Goal: Information Seeking & Learning: Learn about a topic

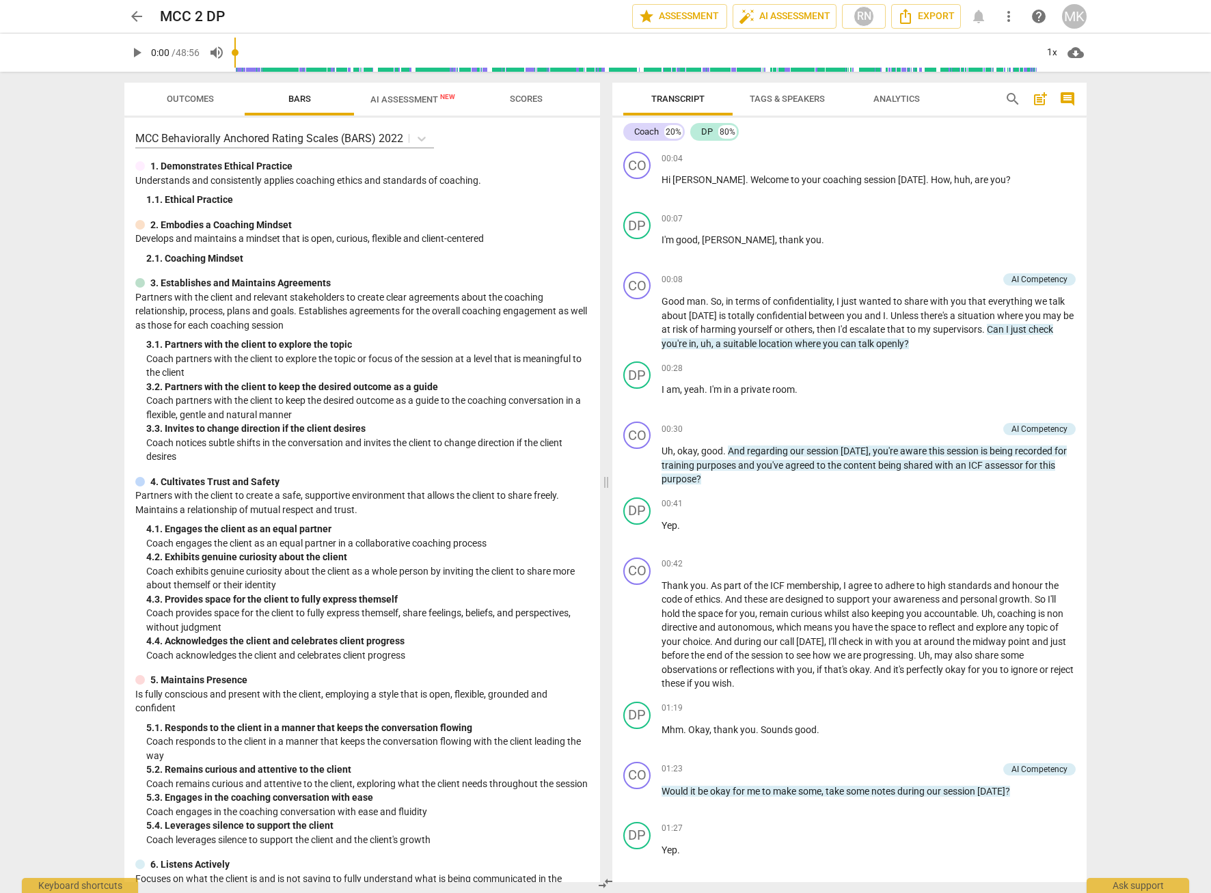
click at [132, 19] on span "arrow_back" at bounding box center [136, 16] width 16 height 16
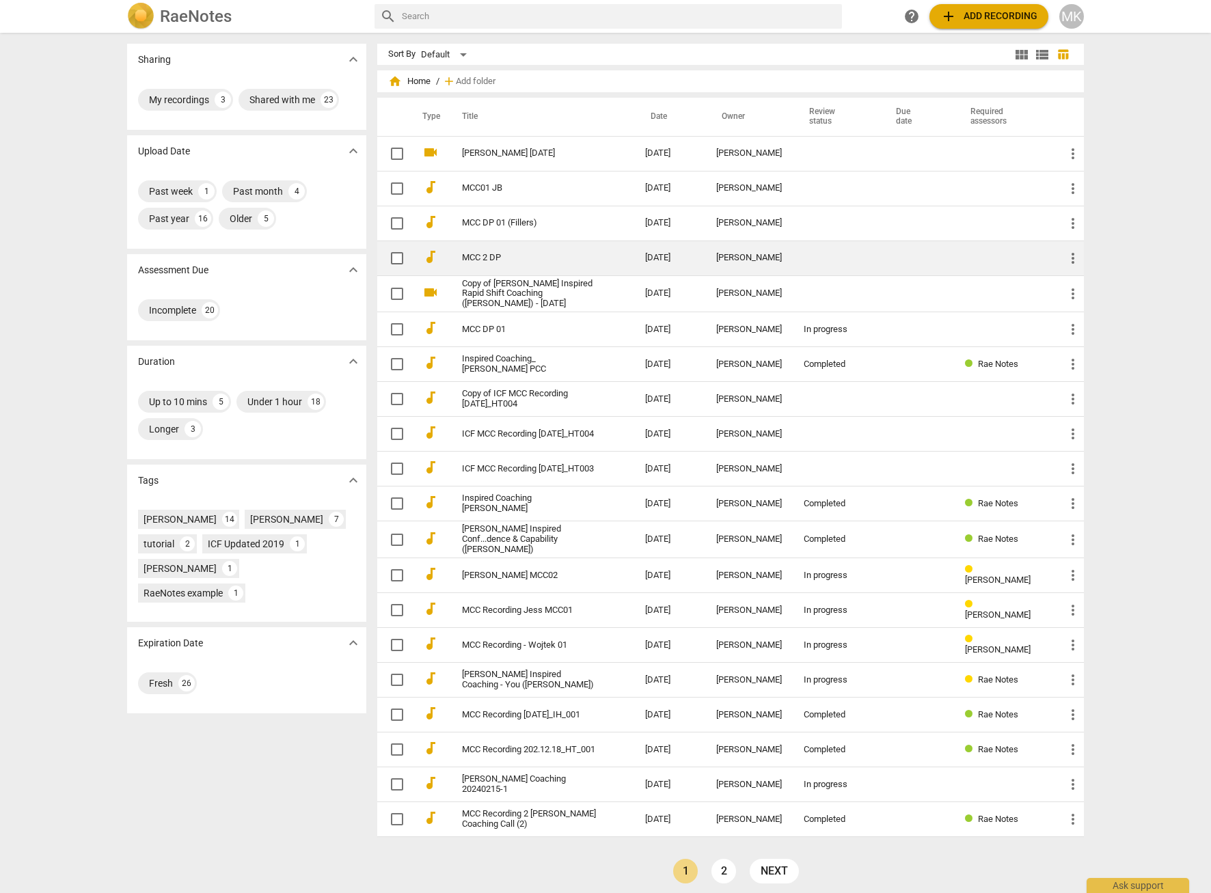
click at [489, 254] on link "MCC 2 DP" at bounding box center [529, 258] width 134 height 10
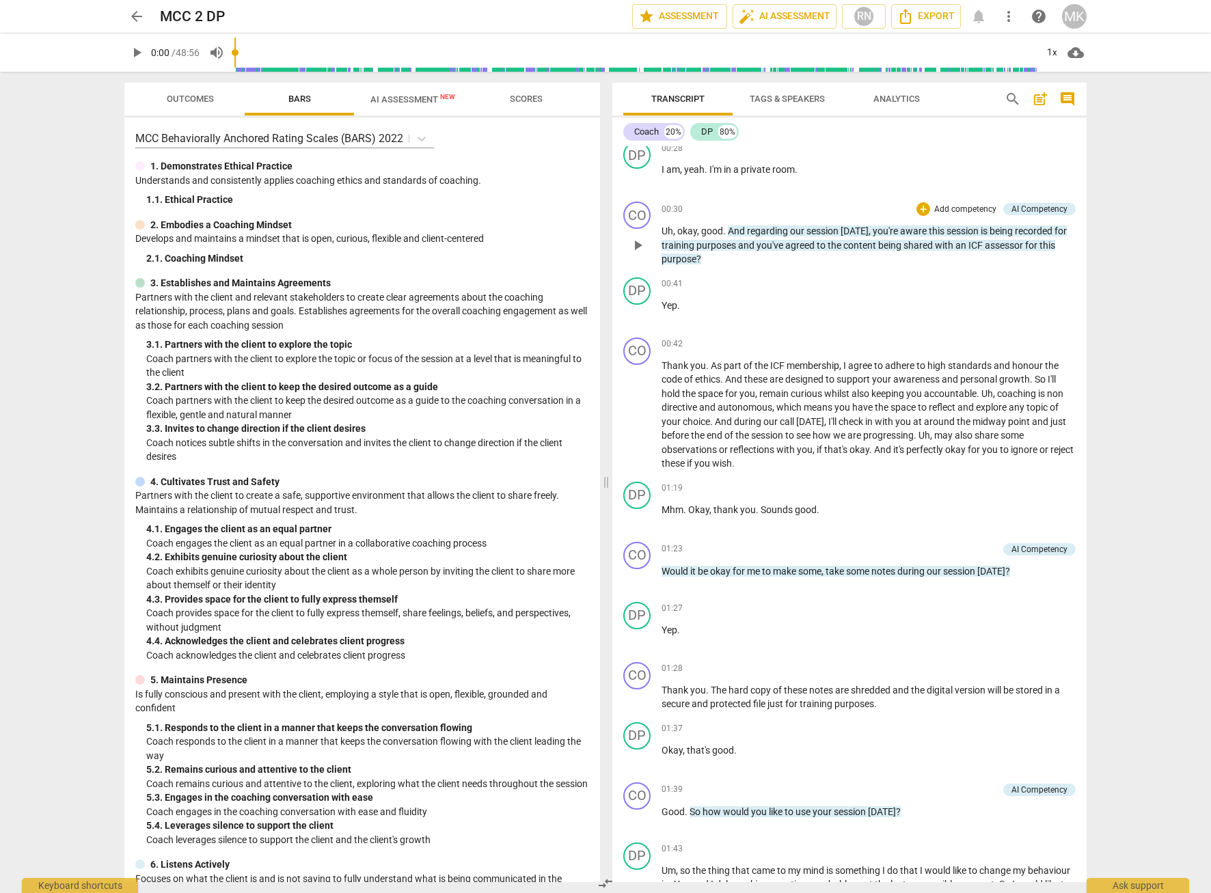
scroll to position [273, 0]
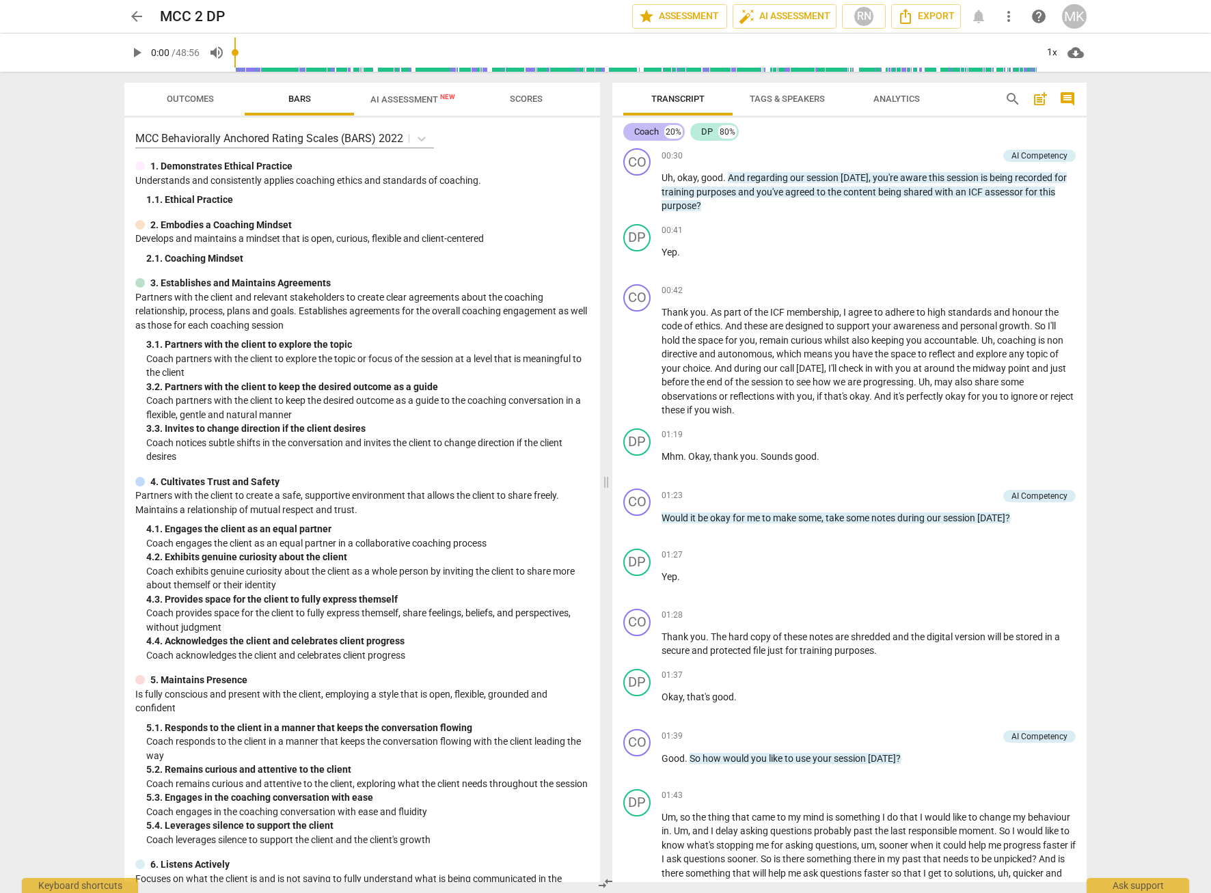
click at [653, 133] on div "Coach" at bounding box center [646, 132] width 25 height 14
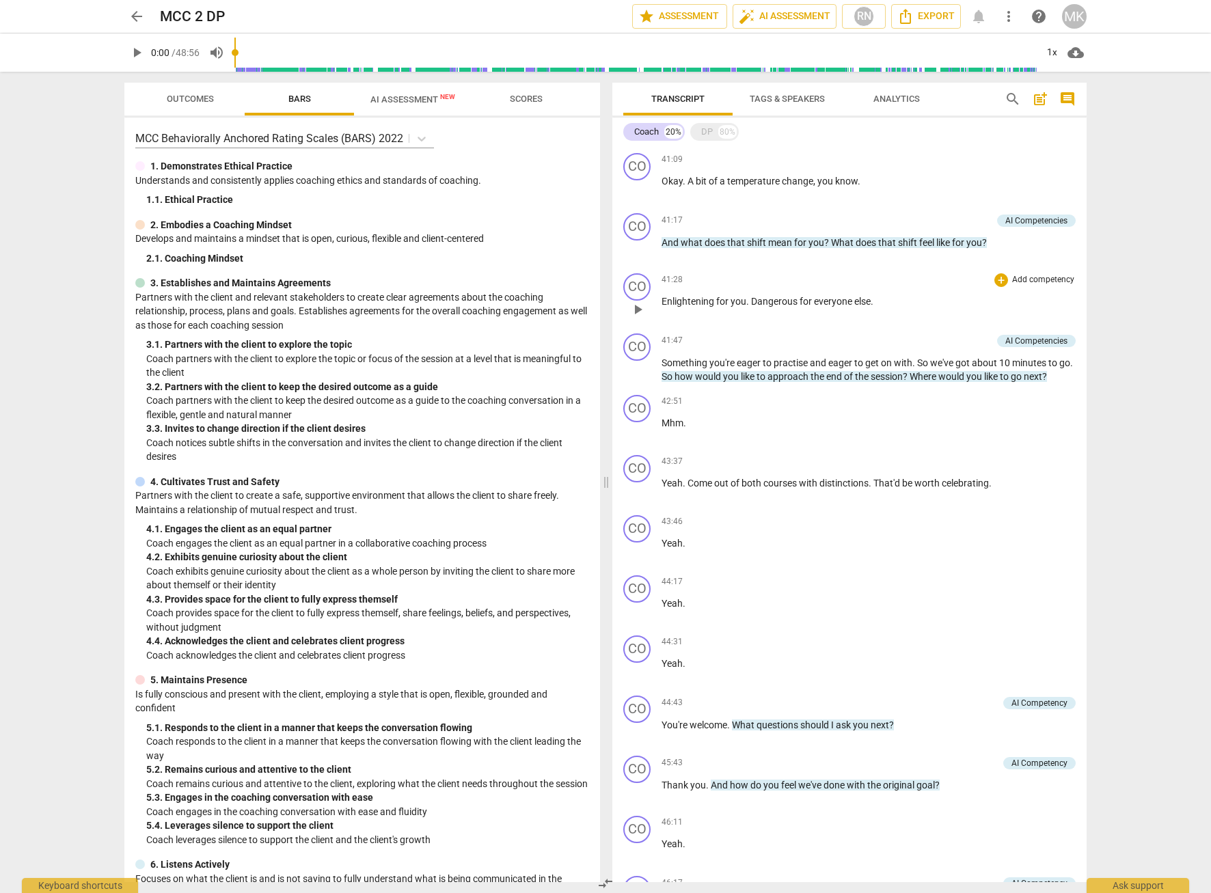
scroll to position [4459, 0]
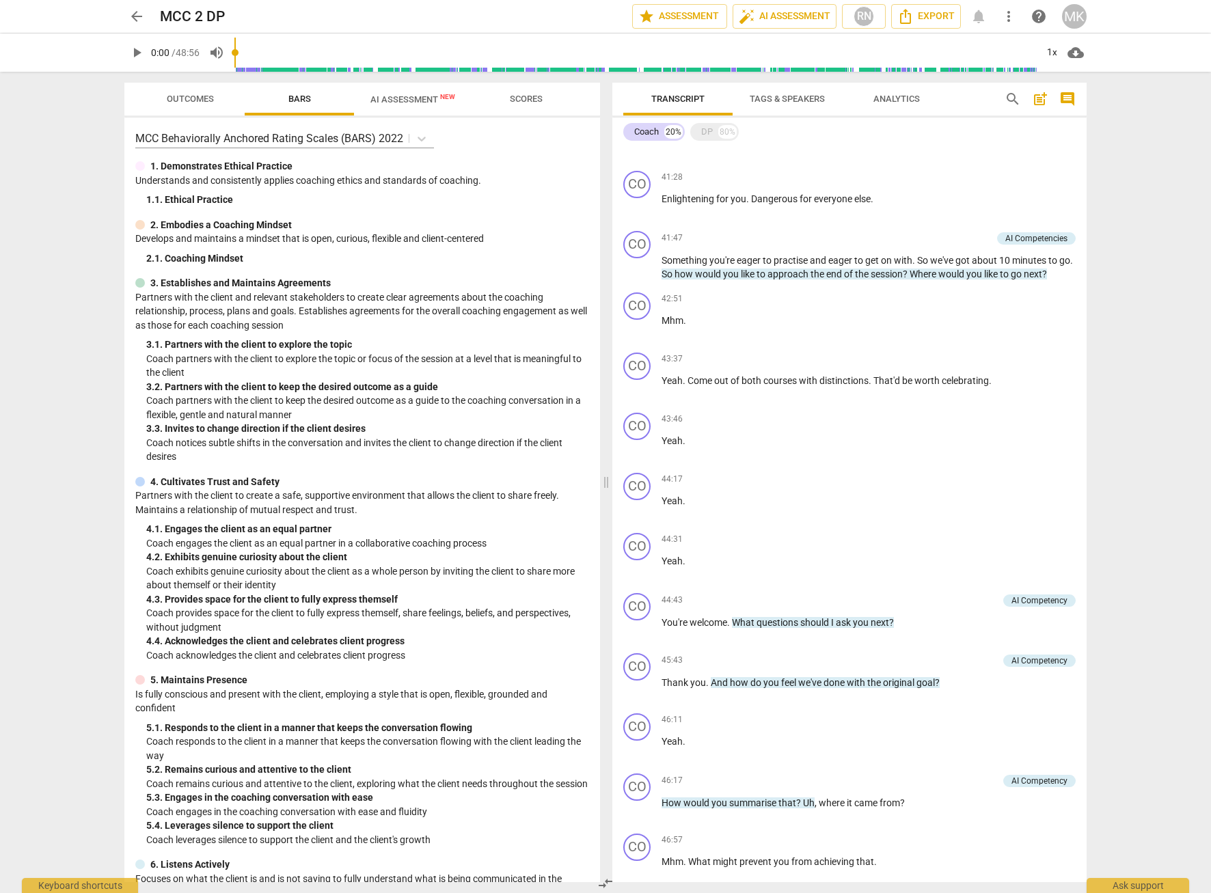
click at [133, 15] on span "arrow_back" at bounding box center [136, 16] width 16 height 16
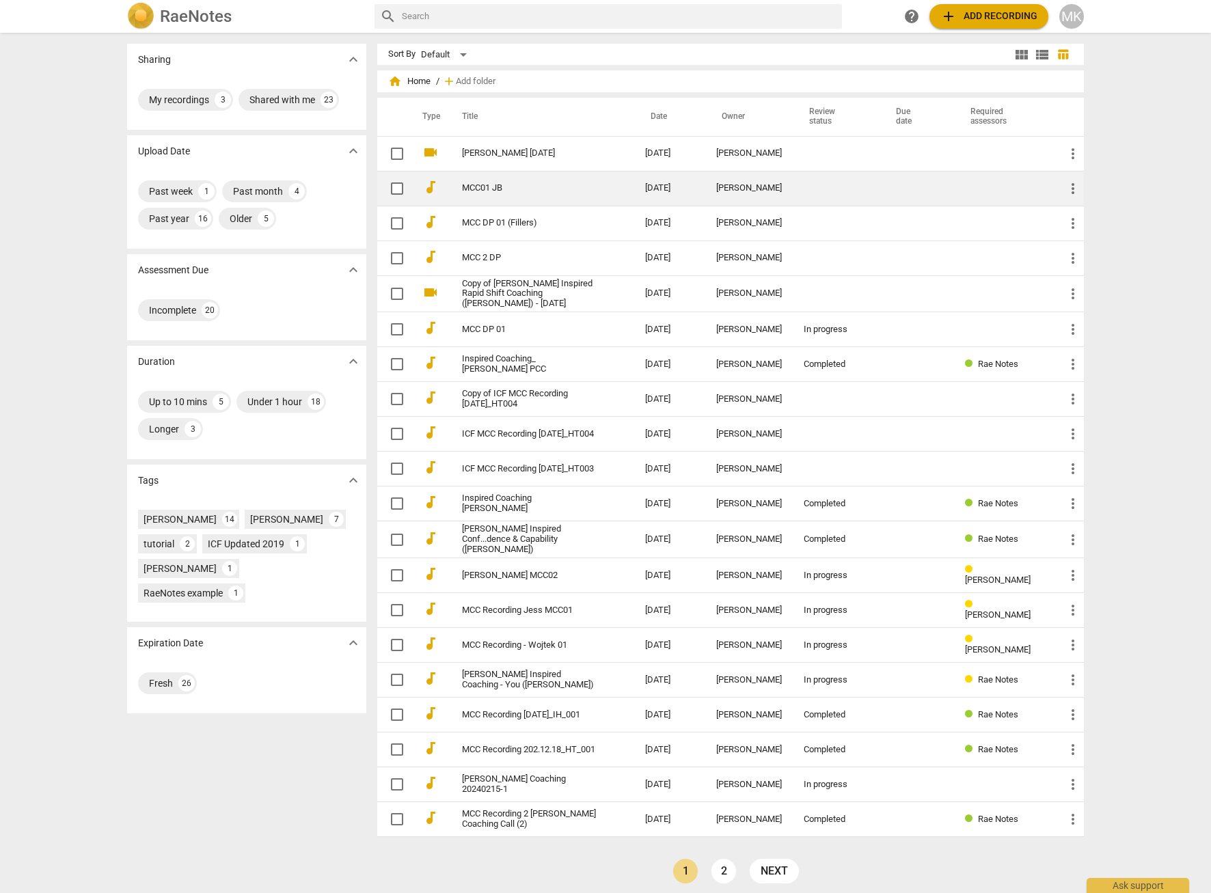
click at [487, 182] on td "MCC01 JB" at bounding box center [540, 188] width 189 height 35
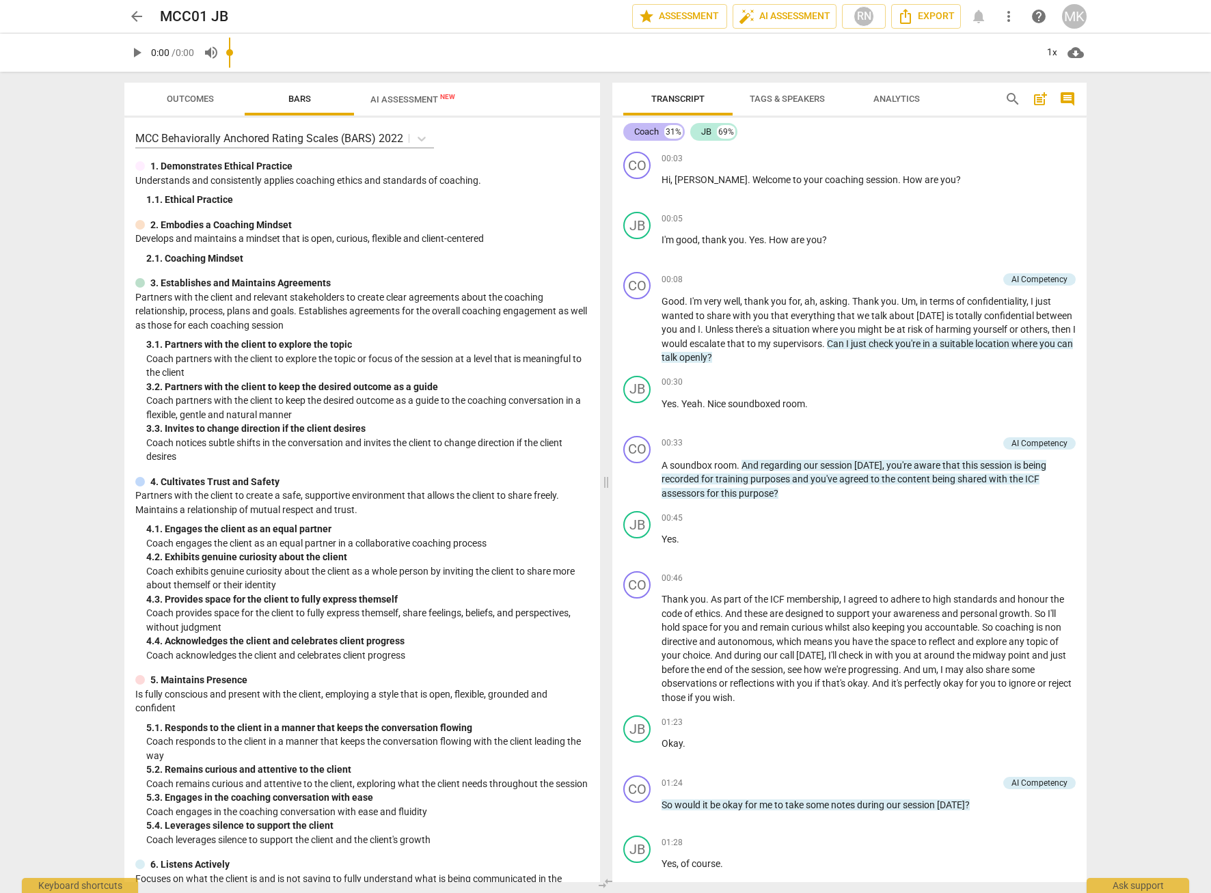
click at [660, 96] on span "Transcript" at bounding box center [677, 99] width 53 height 10
click at [643, 123] on div "Coach 23%" at bounding box center [654, 132] width 62 height 18
click at [653, 132] on div "Coach" at bounding box center [646, 132] width 25 height 14
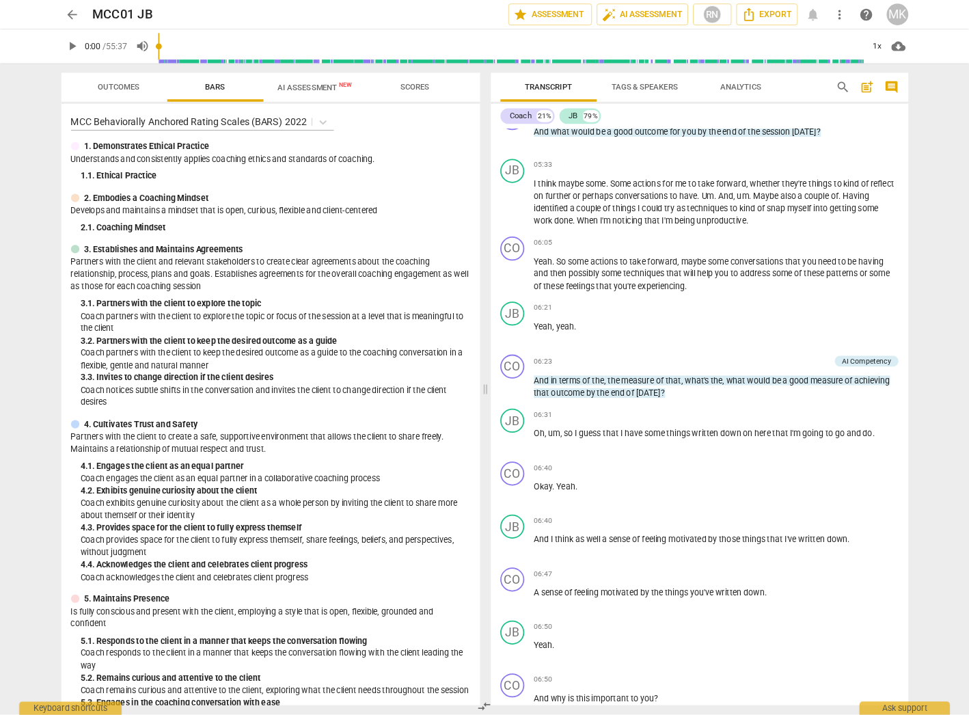
scroll to position [1435, 0]
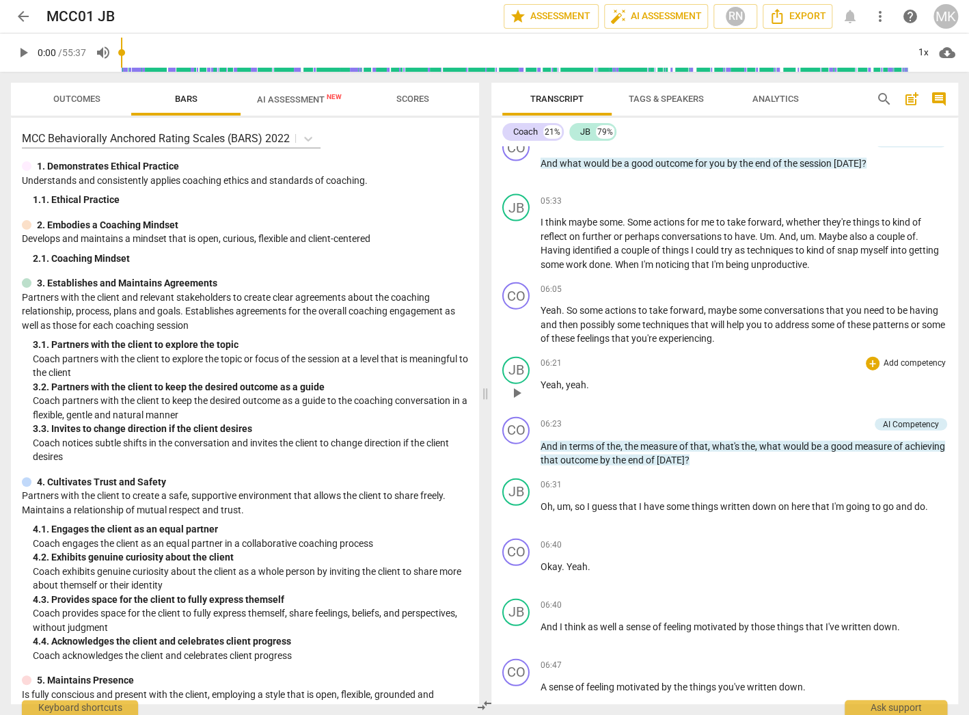
drag, startPoint x: 1142, startPoint y: 5, endPoint x: 668, endPoint y: 407, distance: 621.2
click at [668, 406] on div "06:21 + Add competency keyboard_arrow_right Yeah , yeah ." at bounding box center [744, 381] width 407 height 49
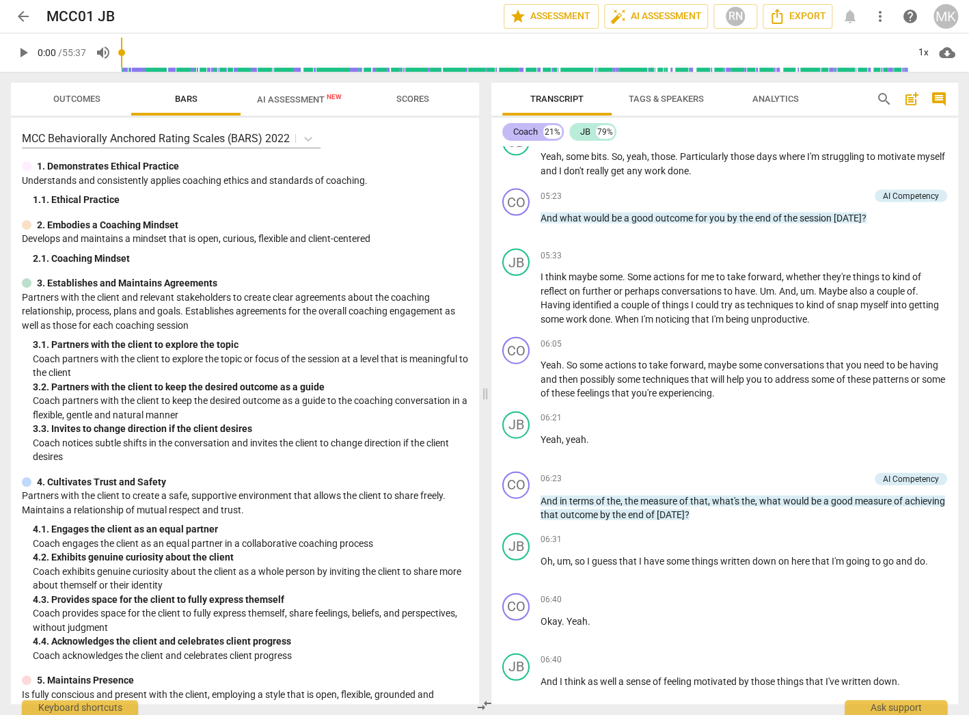
click at [534, 127] on div "Coach" at bounding box center [525, 132] width 25 height 14
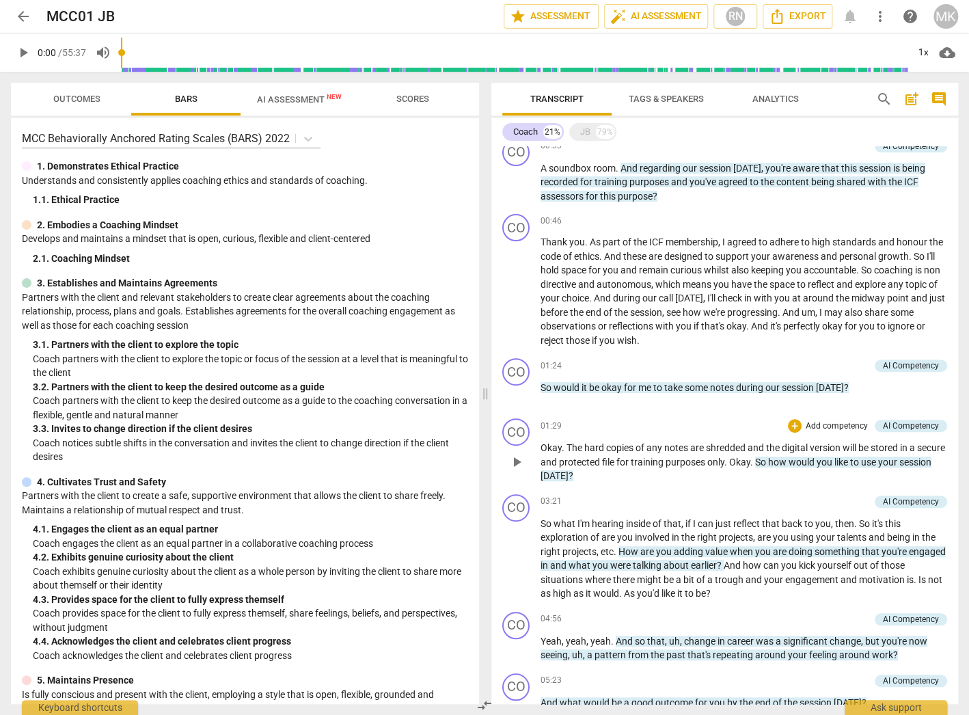
scroll to position [0, 0]
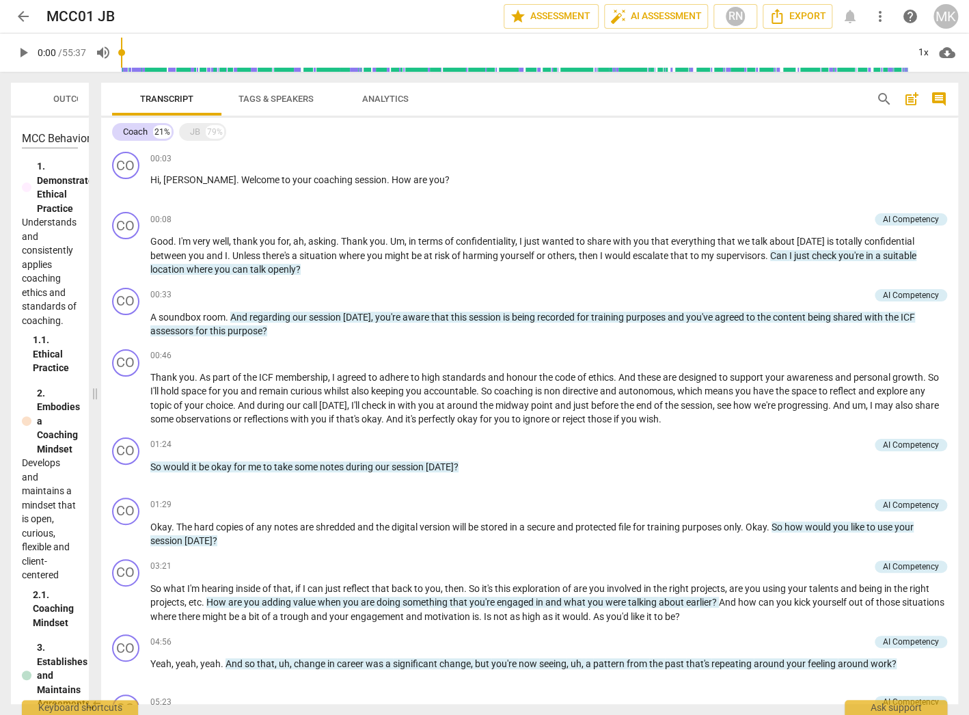
drag, startPoint x: 485, startPoint y: 282, endPoint x: 94, endPoint y: 232, distance: 393.3
click at [94, 232] on span at bounding box center [95, 393] width 8 height 643
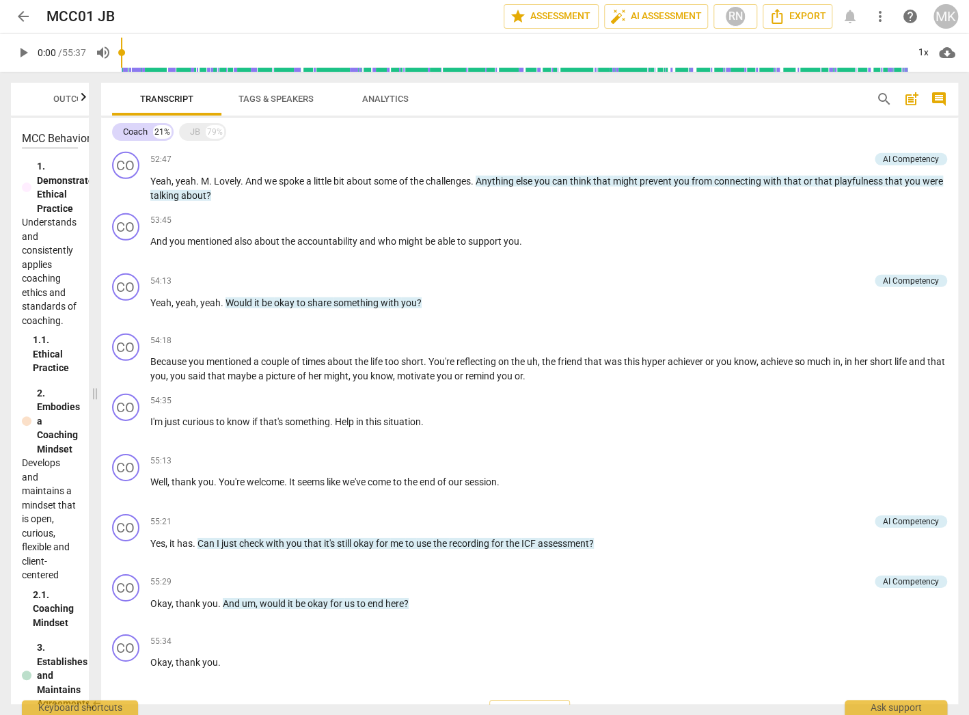
scroll to position [4278, 0]
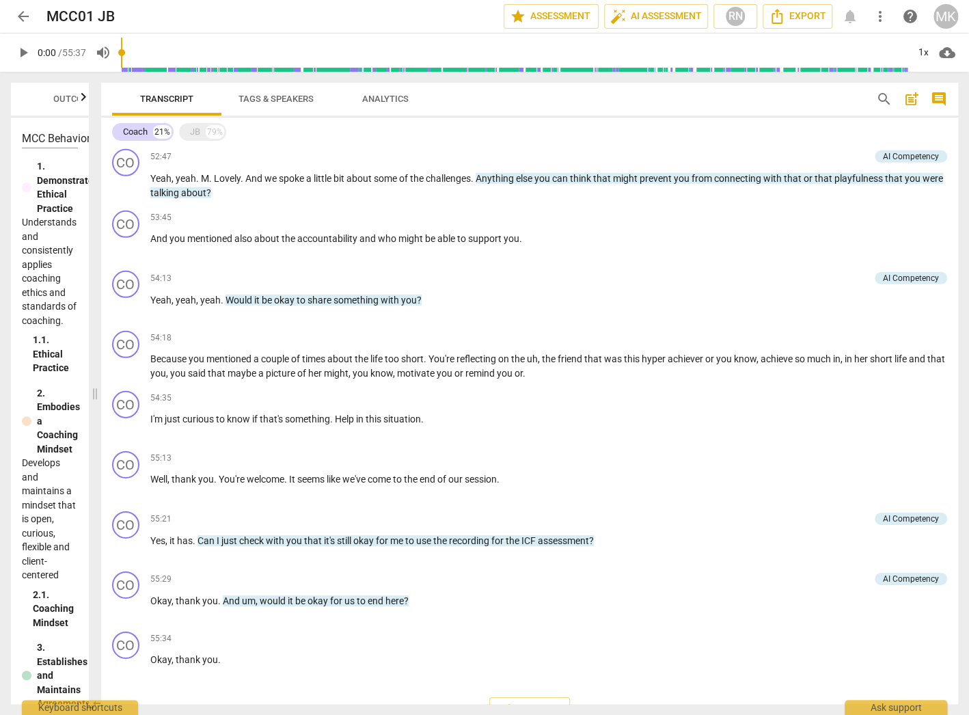
click at [23, 25] on button "arrow_back" at bounding box center [23, 16] width 25 height 25
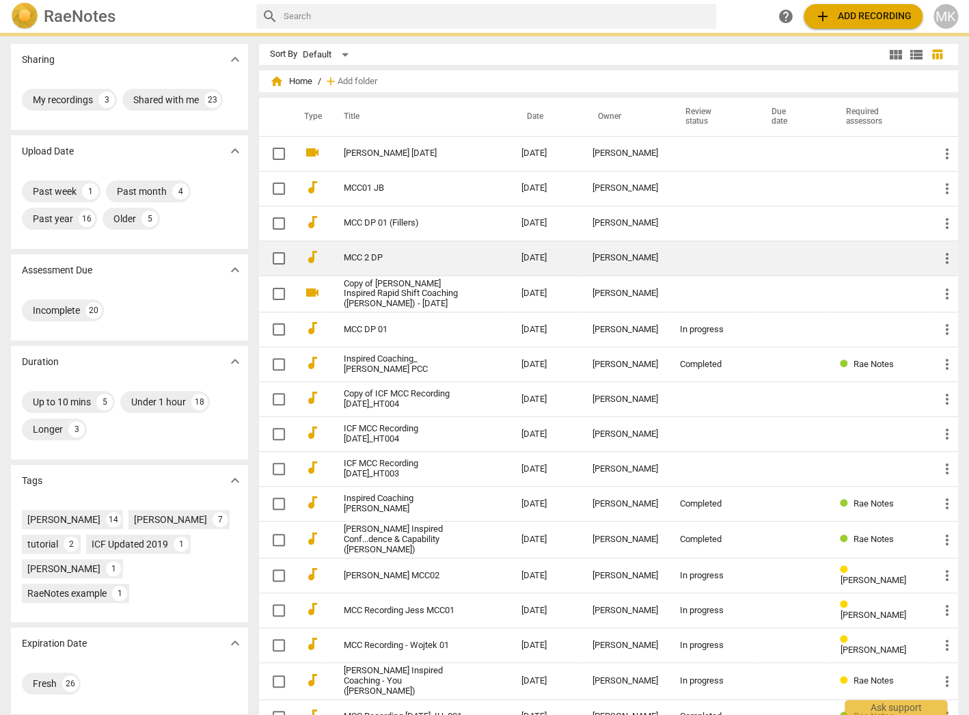
click at [375, 254] on link "MCC 2 DP" at bounding box center [408, 258] width 128 height 10
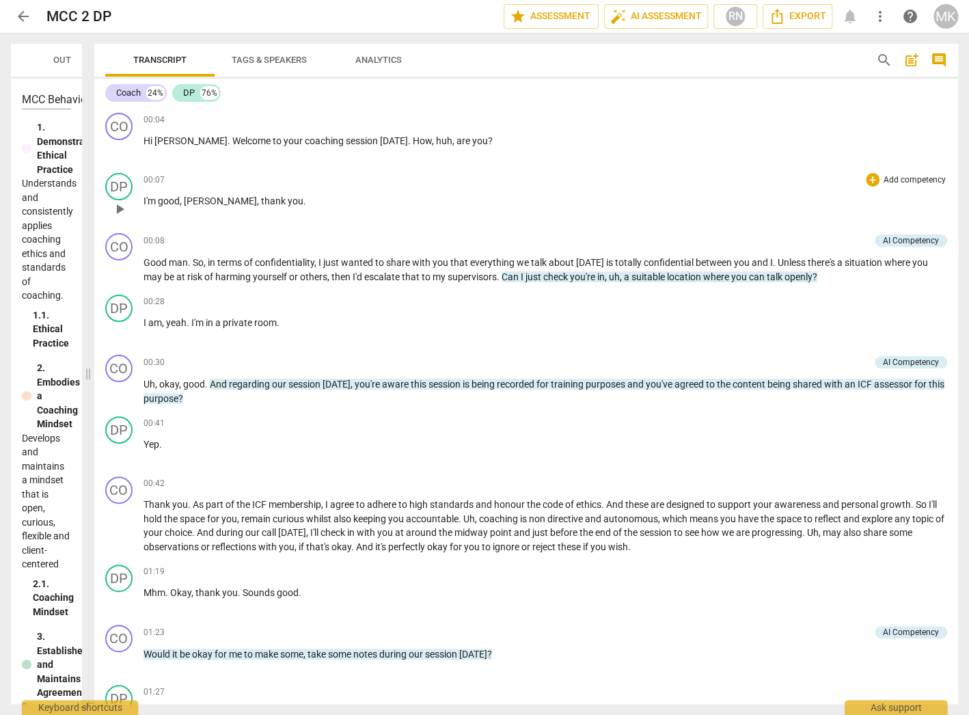
drag, startPoint x: 90, startPoint y: 312, endPoint x: 124, endPoint y: 211, distance: 106.5
click at [84, 298] on span at bounding box center [88, 374] width 8 height 682
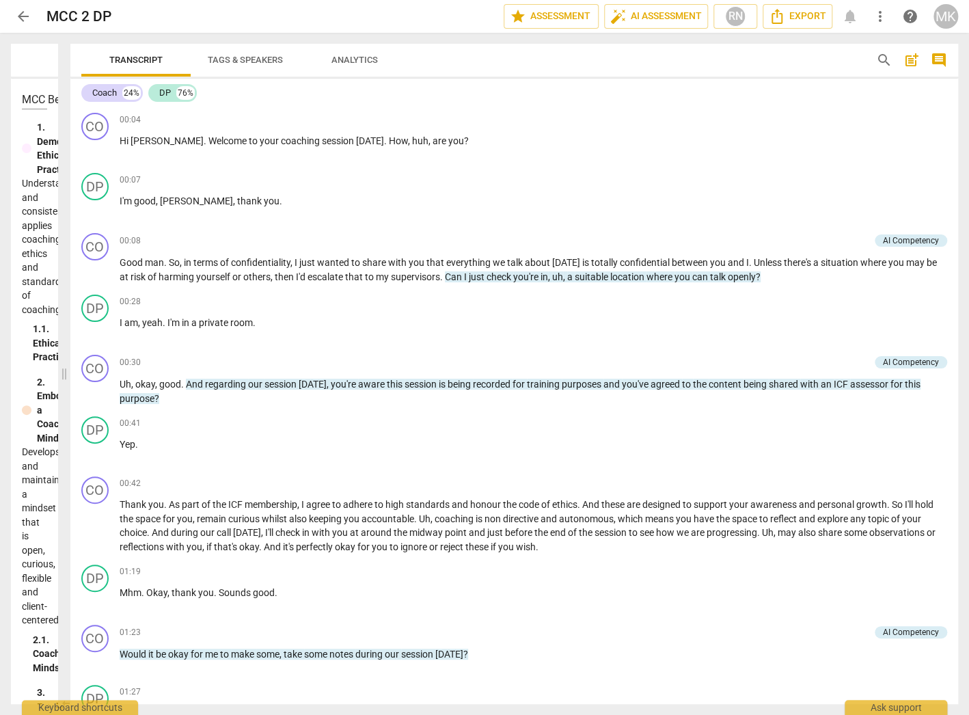
click at [104, 70] on span "Transcript" at bounding box center [136, 60] width 86 height 18
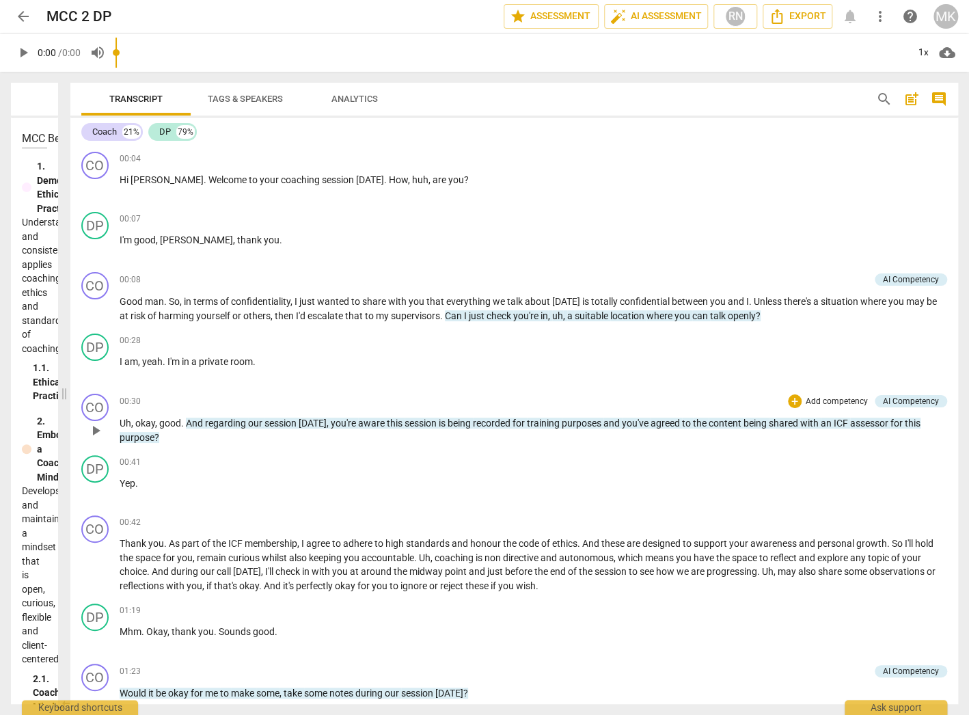
click at [108, 133] on div "Coach" at bounding box center [104, 132] width 25 height 14
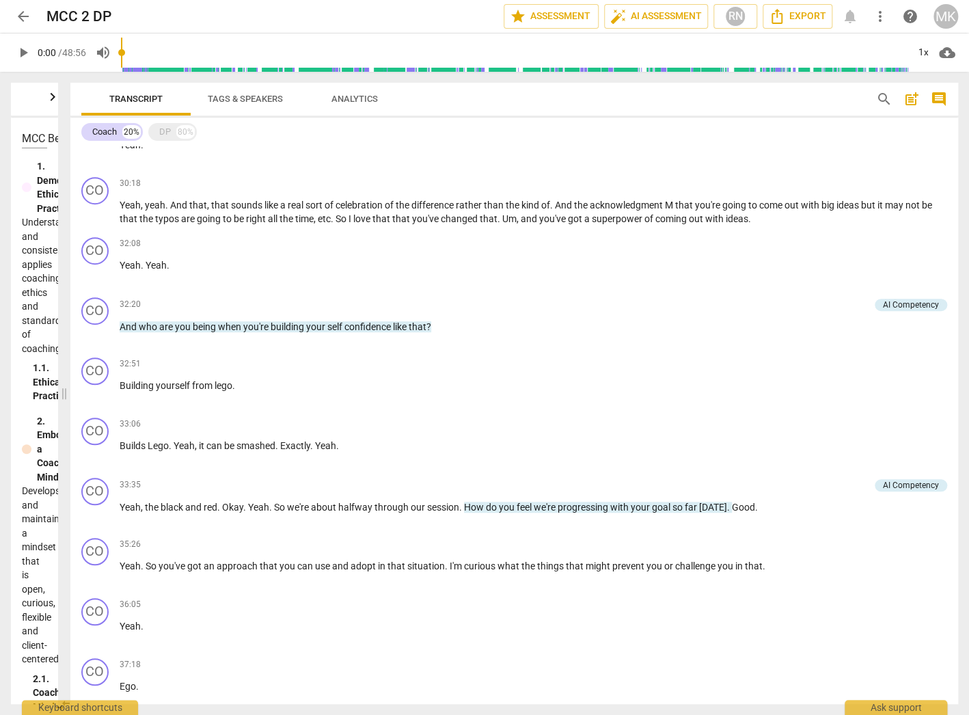
scroll to position [2788, 0]
click at [18, 18] on span "arrow_back" at bounding box center [23, 16] width 16 height 16
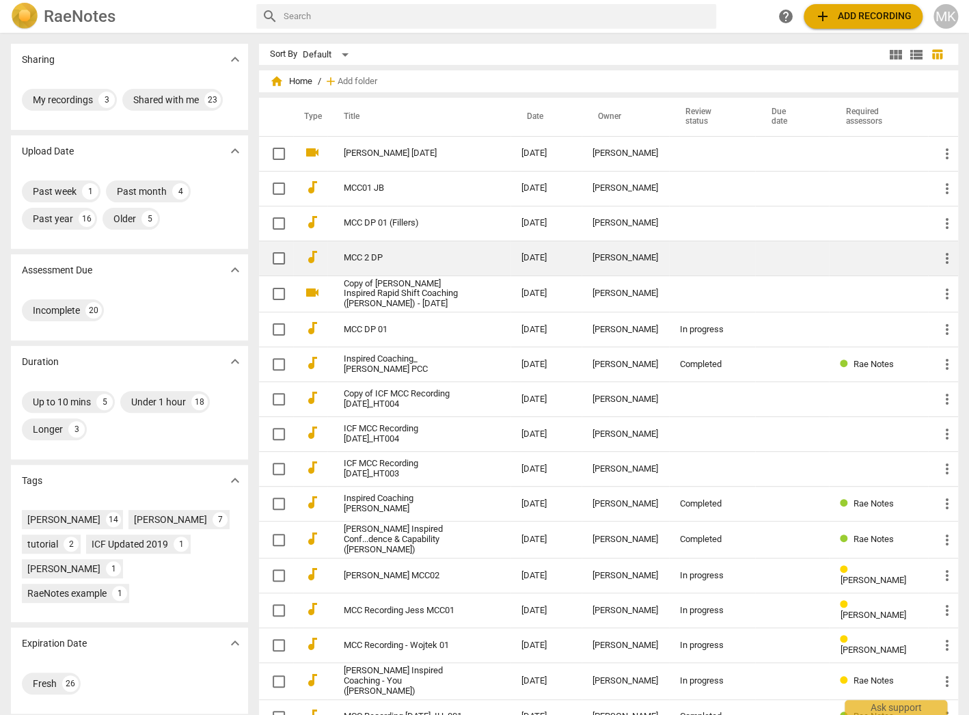
click at [364, 253] on link "MCC 2 DP" at bounding box center [408, 258] width 128 height 10
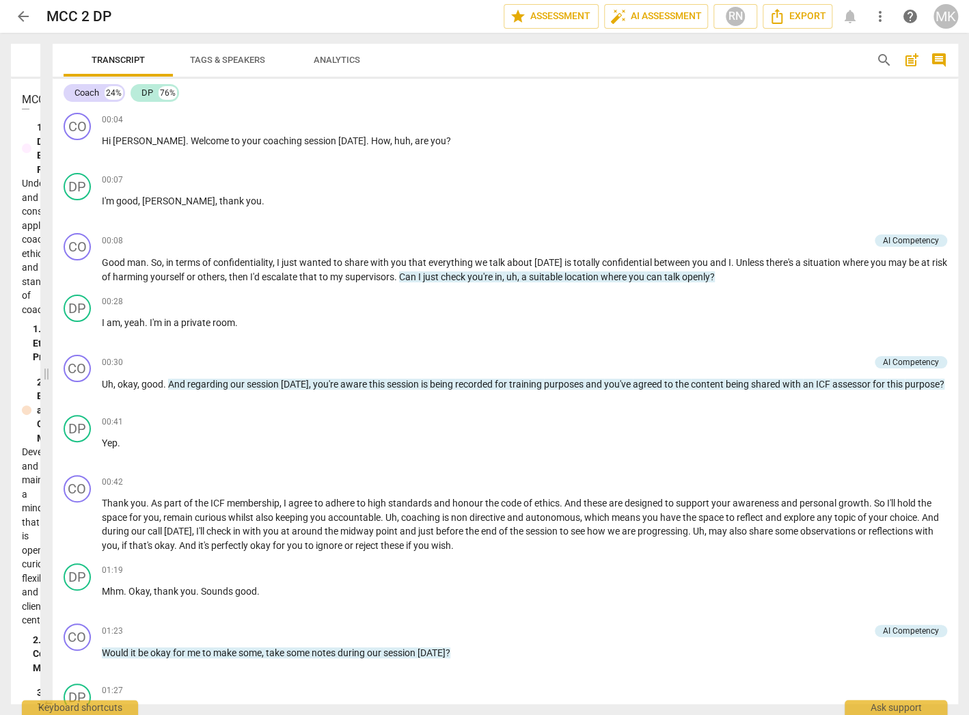
click at [44, 323] on span at bounding box center [46, 374] width 8 height 682
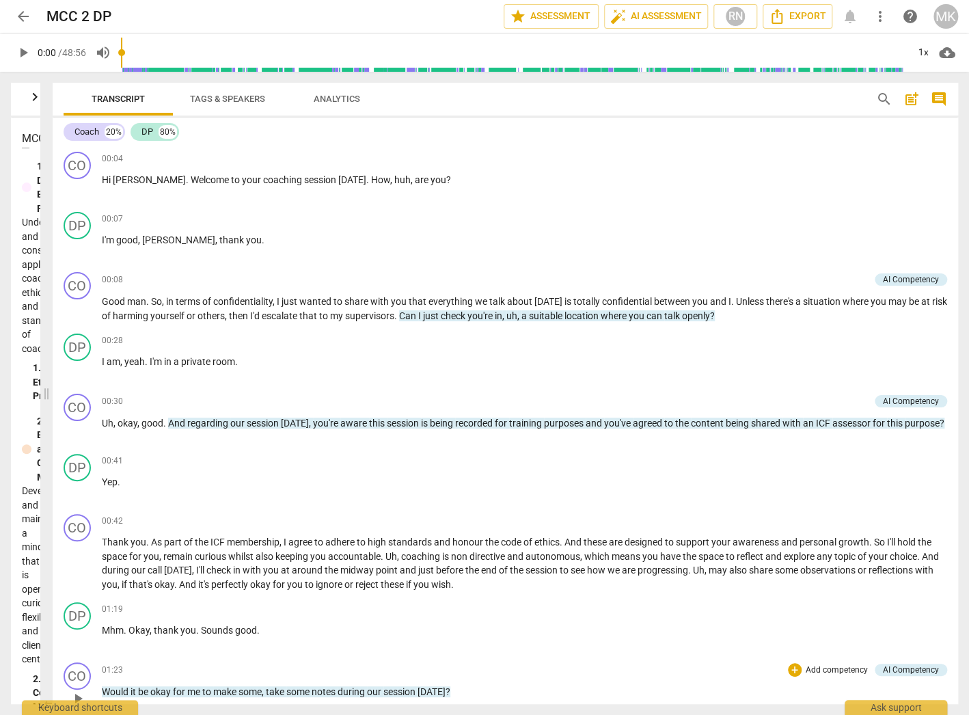
scroll to position [547, 0]
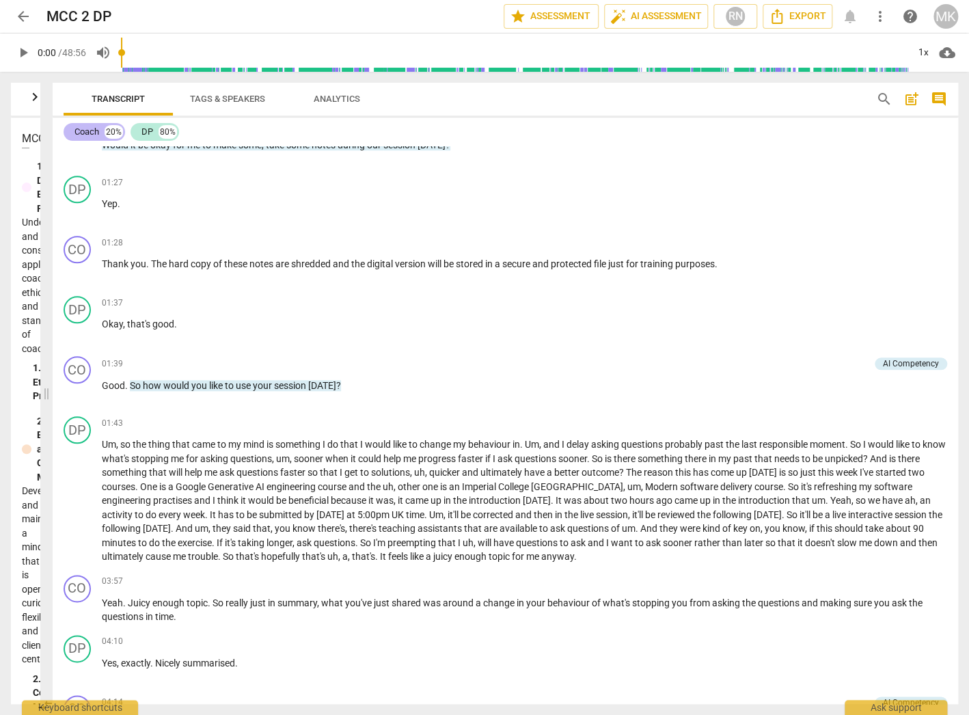
click at [77, 132] on div "Coach" at bounding box center [86, 132] width 25 height 14
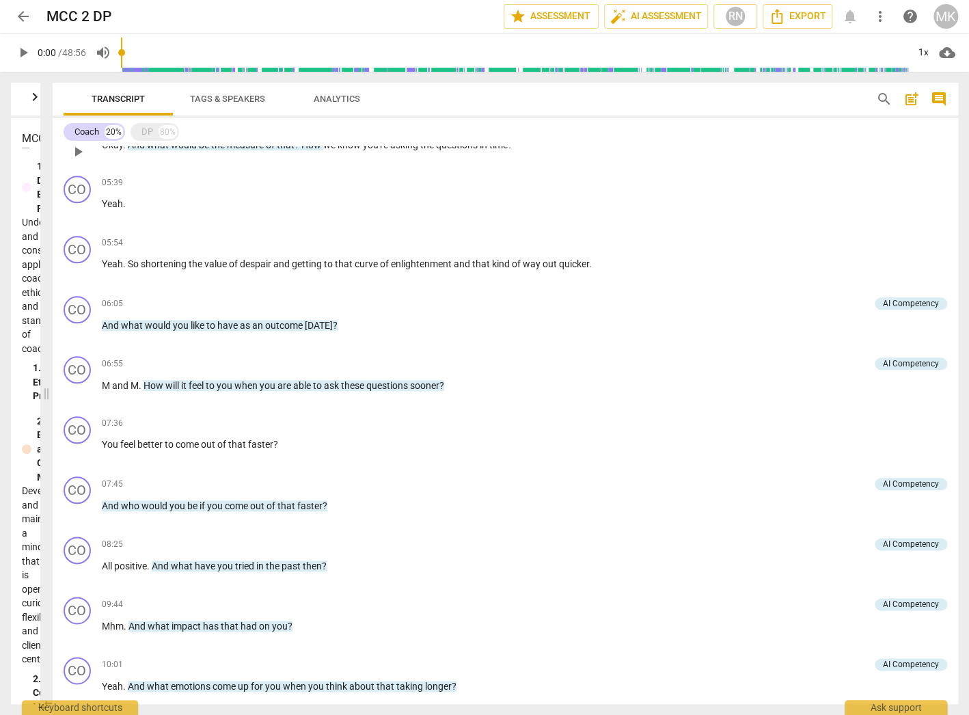
scroll to position [308, 0]
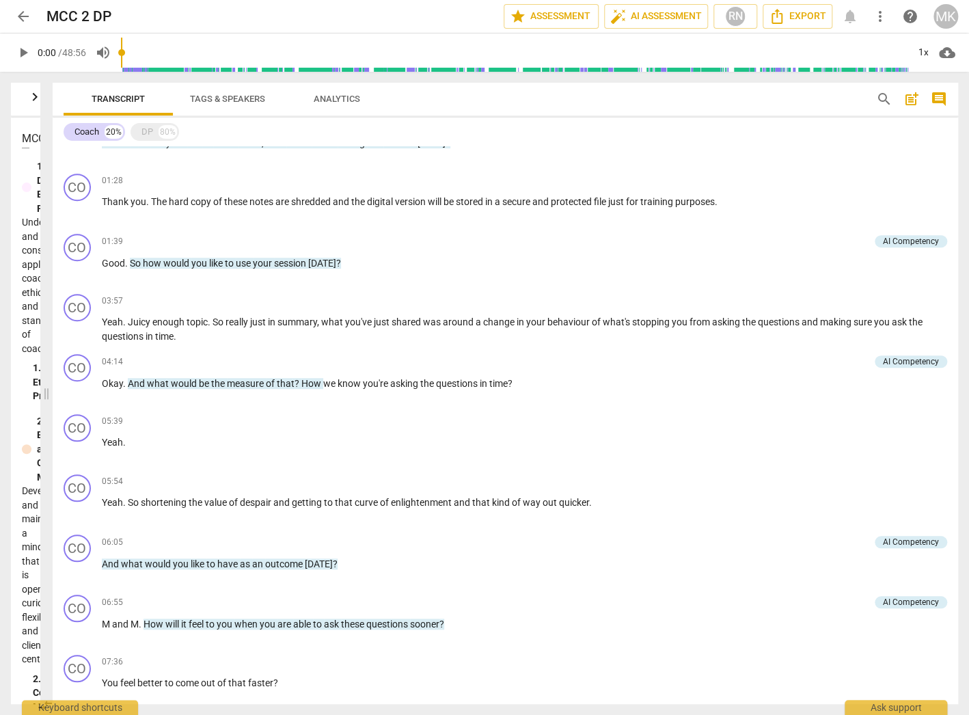
click at [21, 17] on span "arrow_back" at bounding box center [23, 16] width 16 height 16
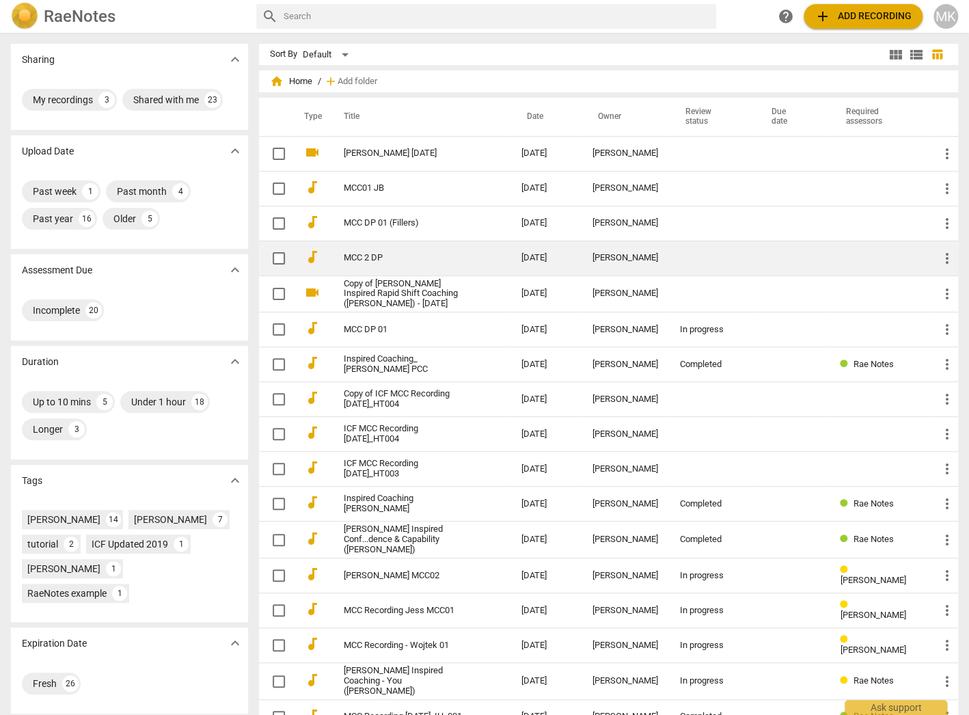
click at [360, 258] on link "MCC 2 DP" at bounding box center [408, 258] width 128 height 10
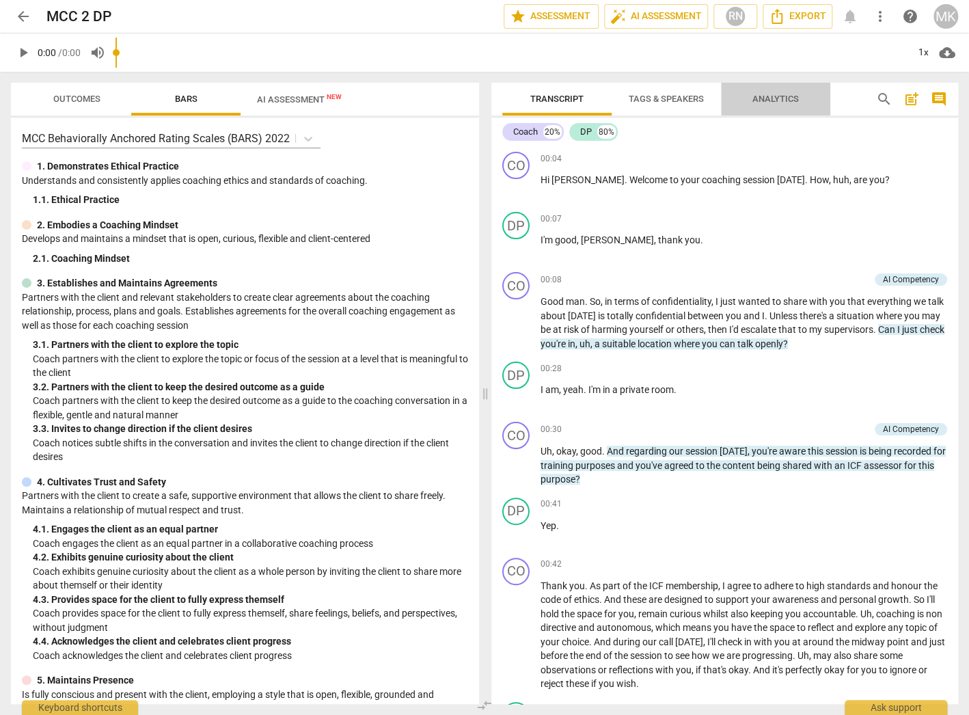
click at [787, 101] on span "Analytics" at bounding box center [775, 99] width 46 height 10
click at [782, 98] on span "Analytics" at bounding box center [775, 99] width 46 height 10
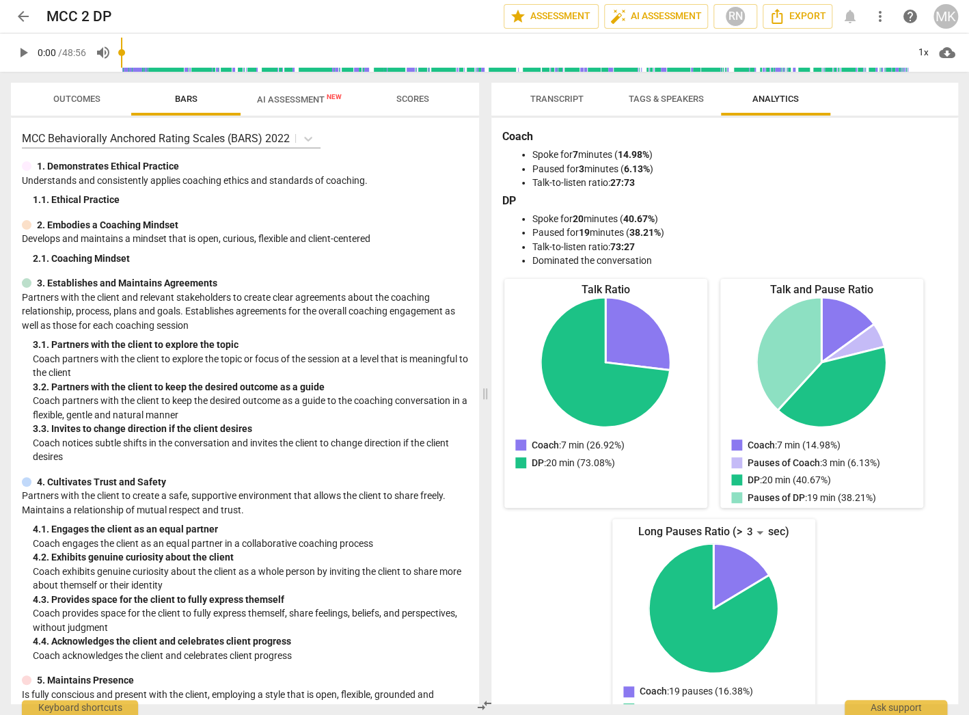
scroll to position [29, 0]
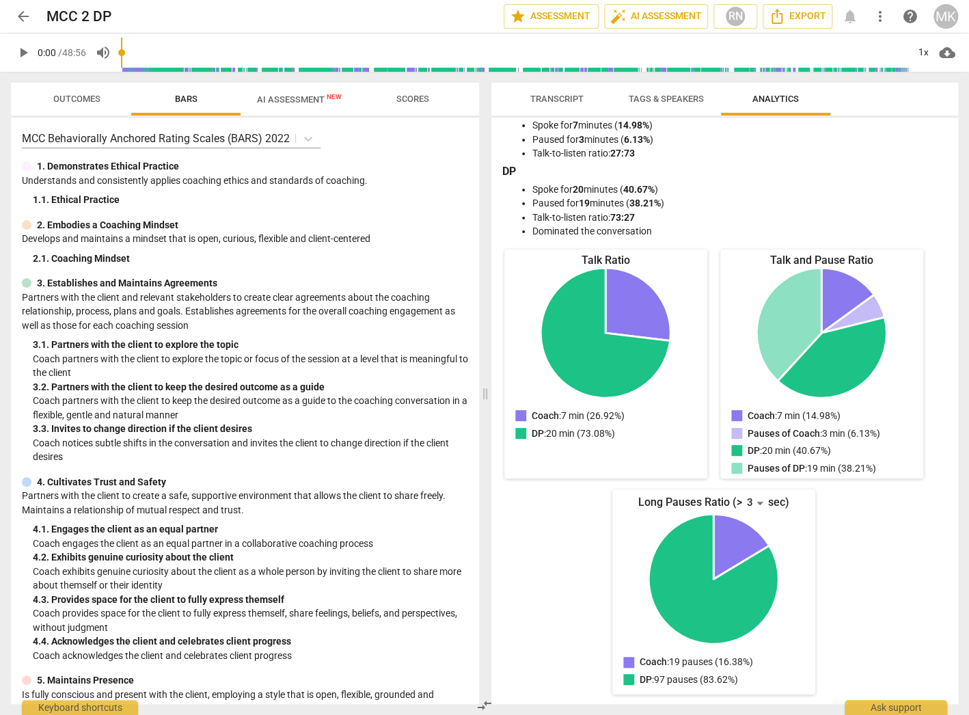
click at [26, 21] on span "arrow_back" at bounding box center [23, 16] width 16 height 16
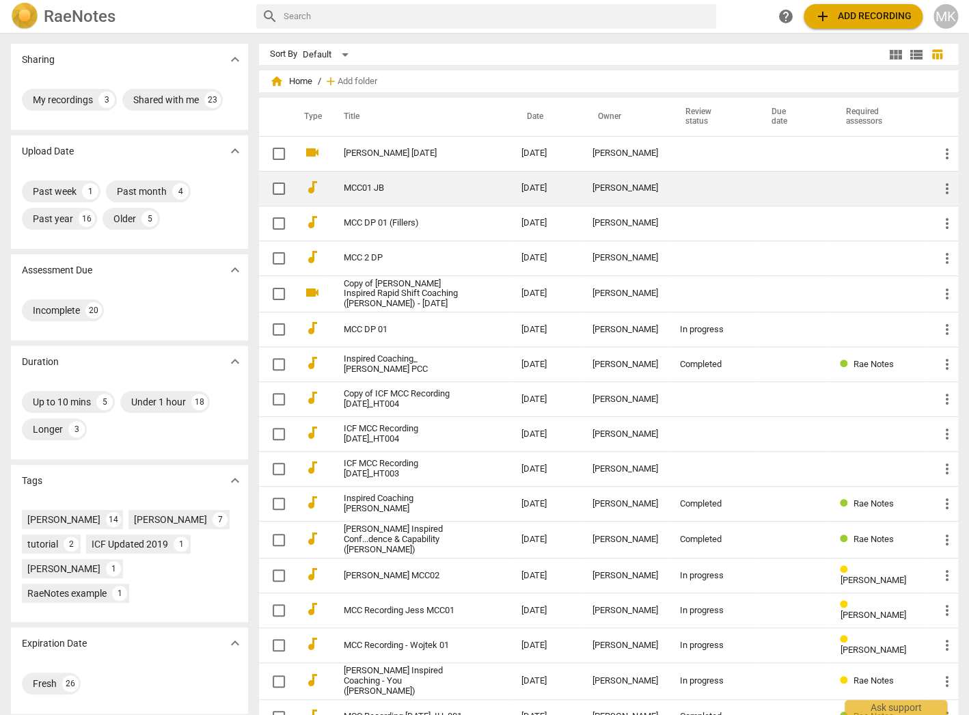
click at [372, 178] on td "MCC01 JB" at bounding box center [418, 188] width 183 height 35
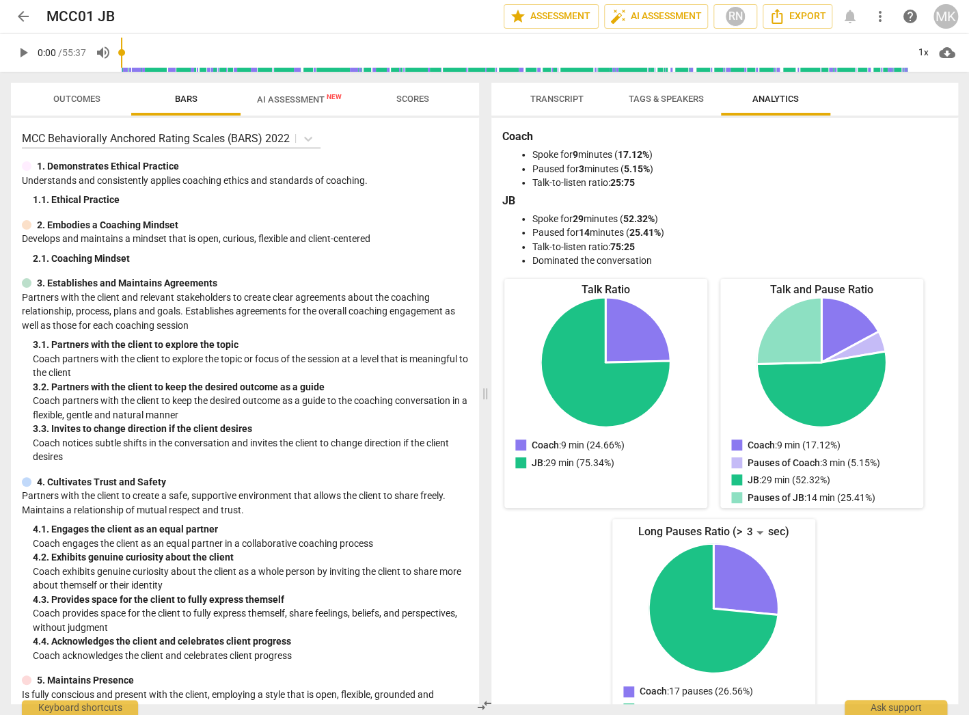
scroll to position [29, 0]
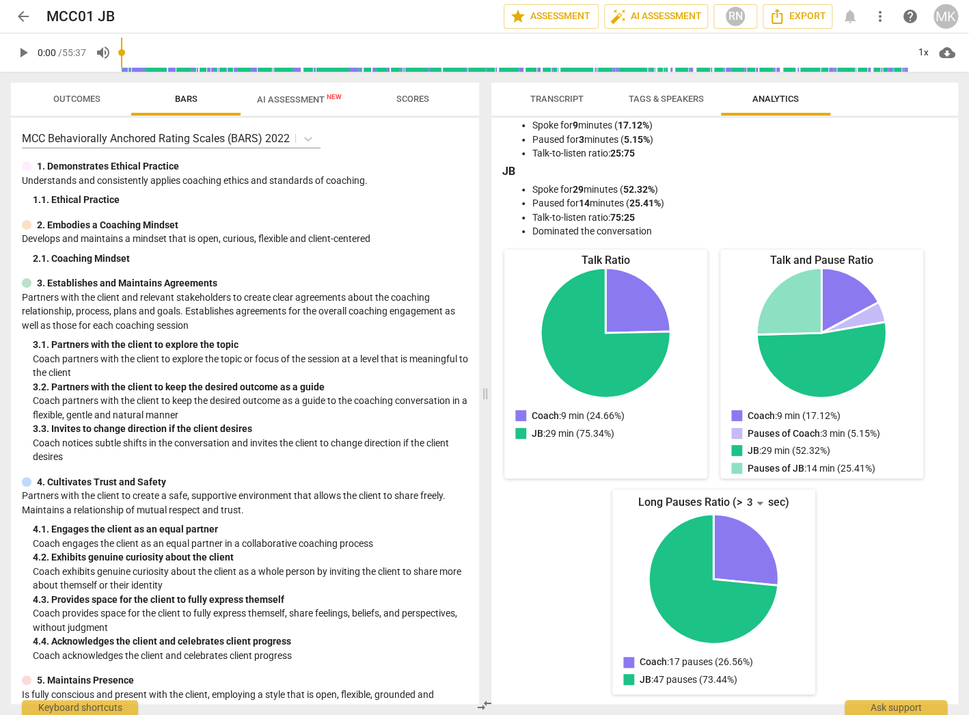
click at [21, 14] on span "arrow_back" at bounding box center [23, 16] width 16 height 16
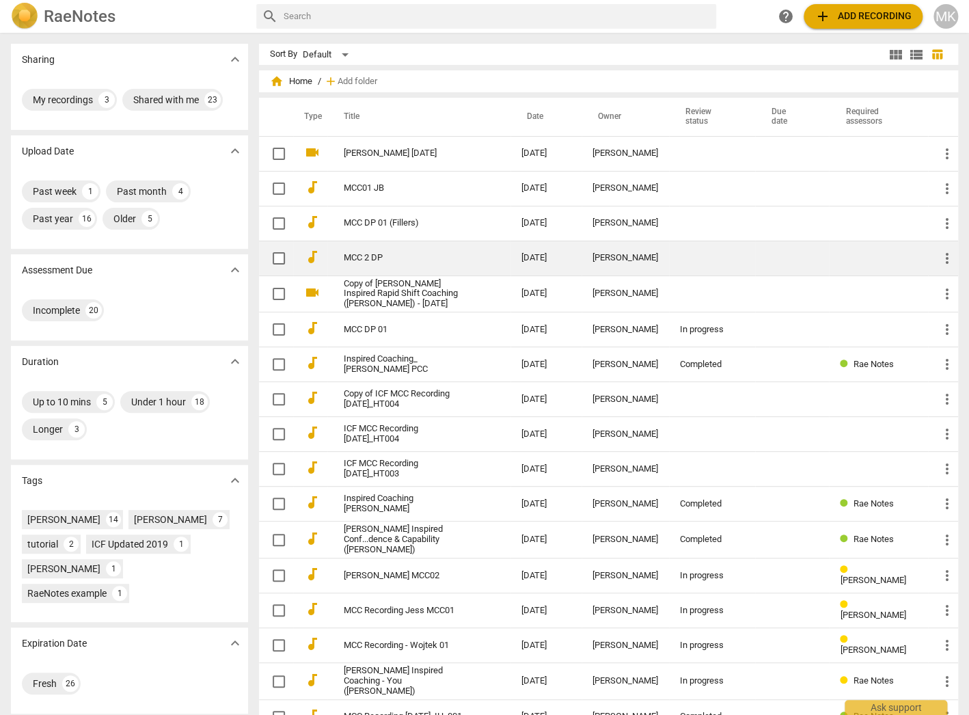
click at [377, 253] on link "MCC 2 DP" at bounding box center [408, 258] width 128 height 10
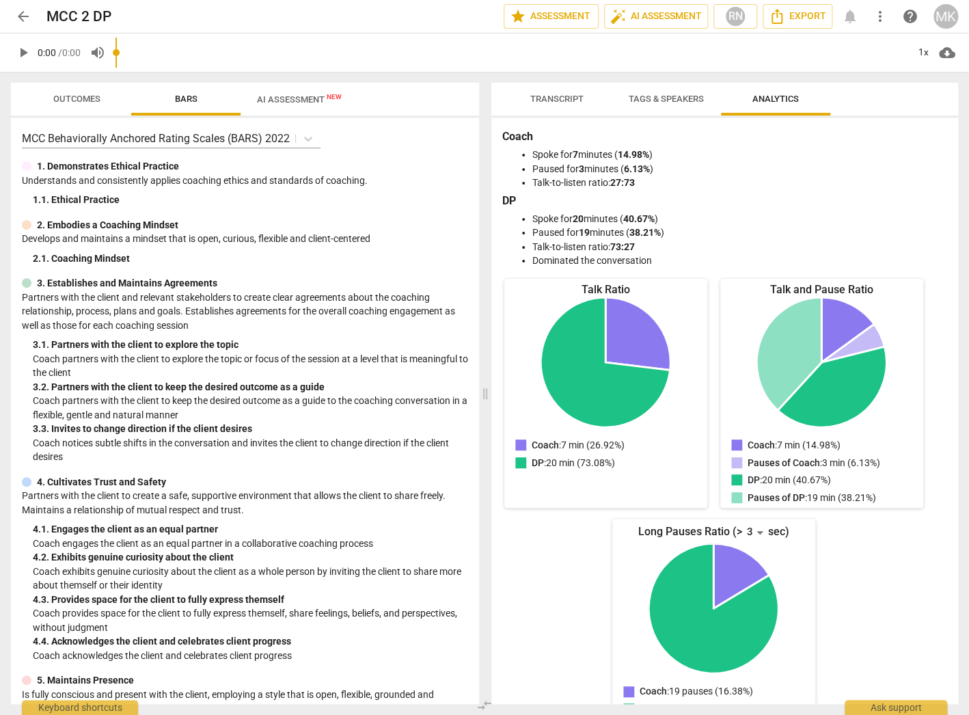
drag, startPoint x: 556, startPoint y: 98, endPoint x: 519, endPoint y: 140, distance: 55.7
click at [555, 98] on span "Transcript" at bounding box center [556, 99] width 53 height 10
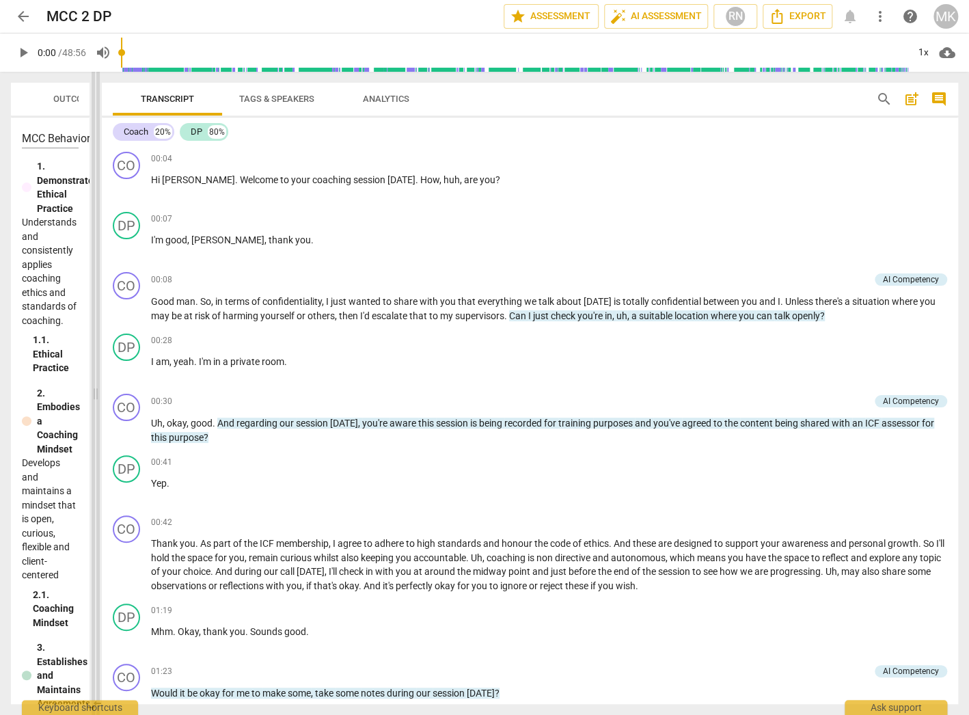
drag, startPoint x: 488, startPoint y: 215, endPoint x: 98, endPoint y: 215, distance: 390.2
click at [98, 215] on span at bounding box center [96, 393] width 8 height 643
click at [136, 132] on div "Coach" at bounding box center [135, 132] width 25 height 14
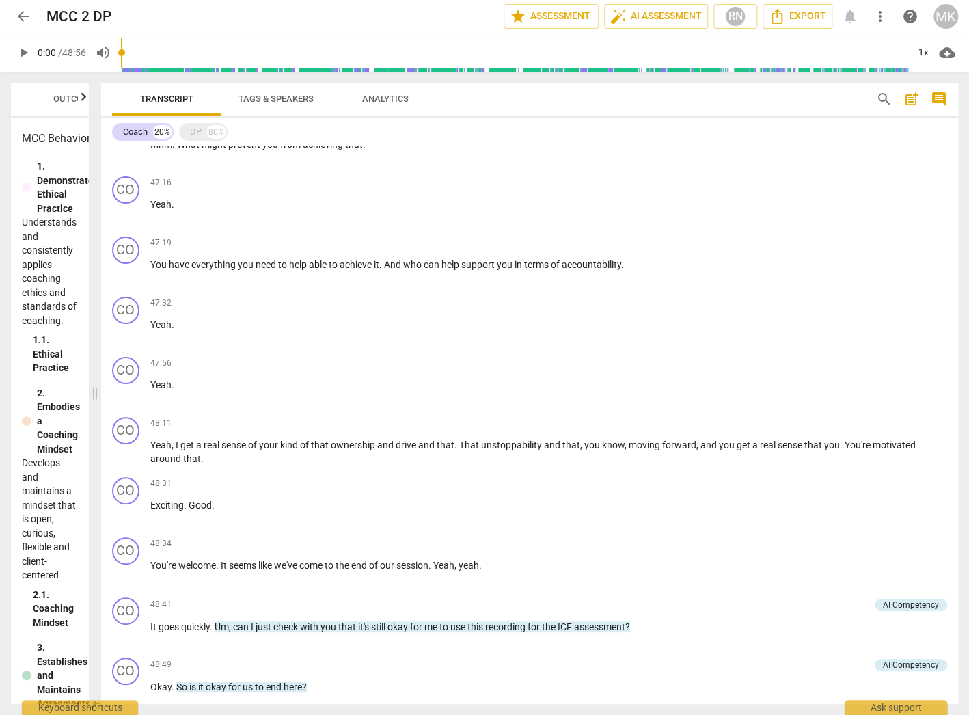
scroll to position [4971, 0]
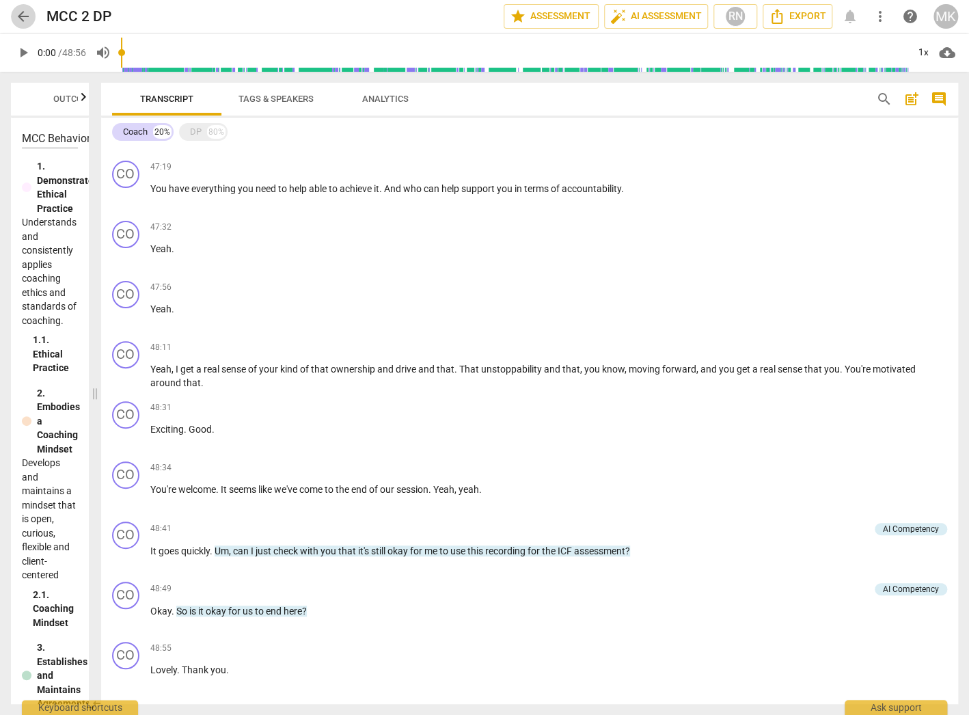
click at [25, 18] on span "arrow_back" at bounding box center [23, 16] width 16 height 16
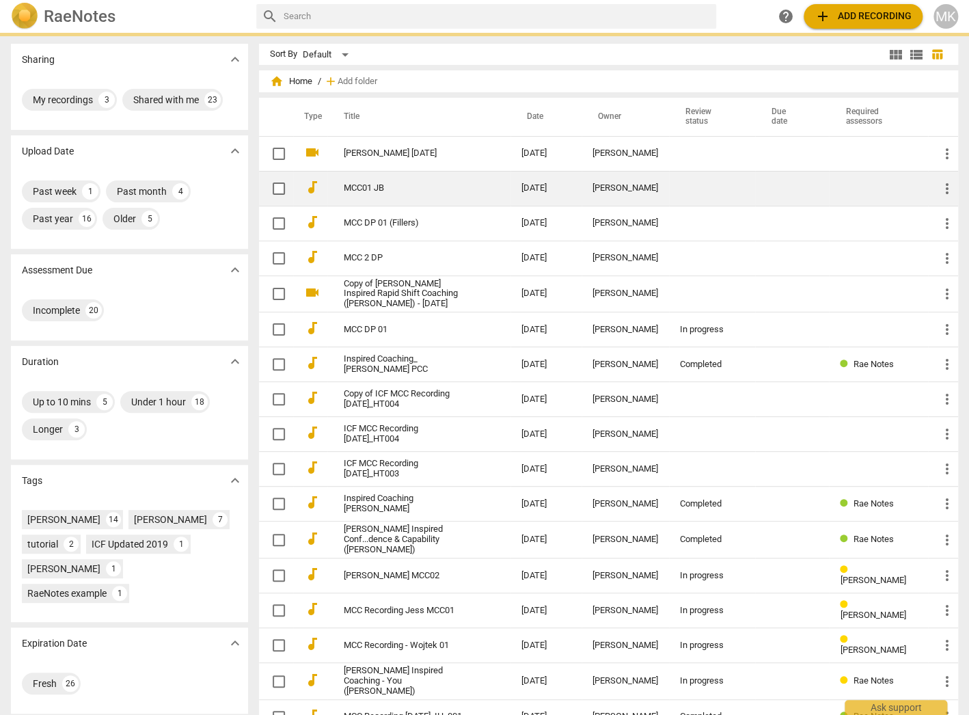
click at [368, 191] on link "MCC01 JB" at bounding box center [408, 188] width 128 height 10
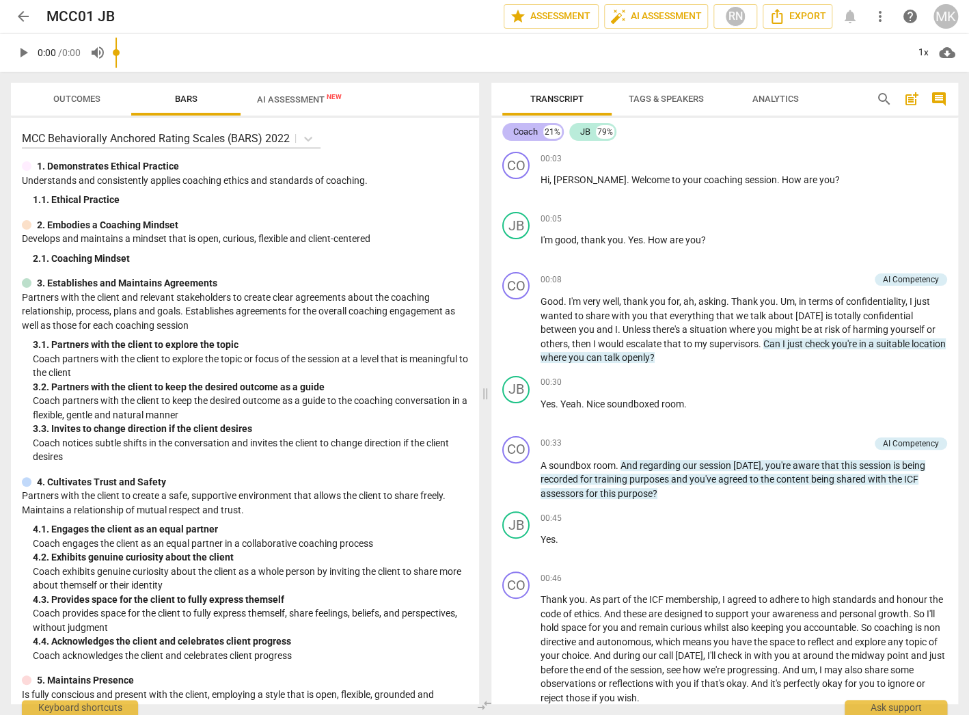
click at [517, 133] on div "Coach" at bounding box center [525, 132] width 25 height 14
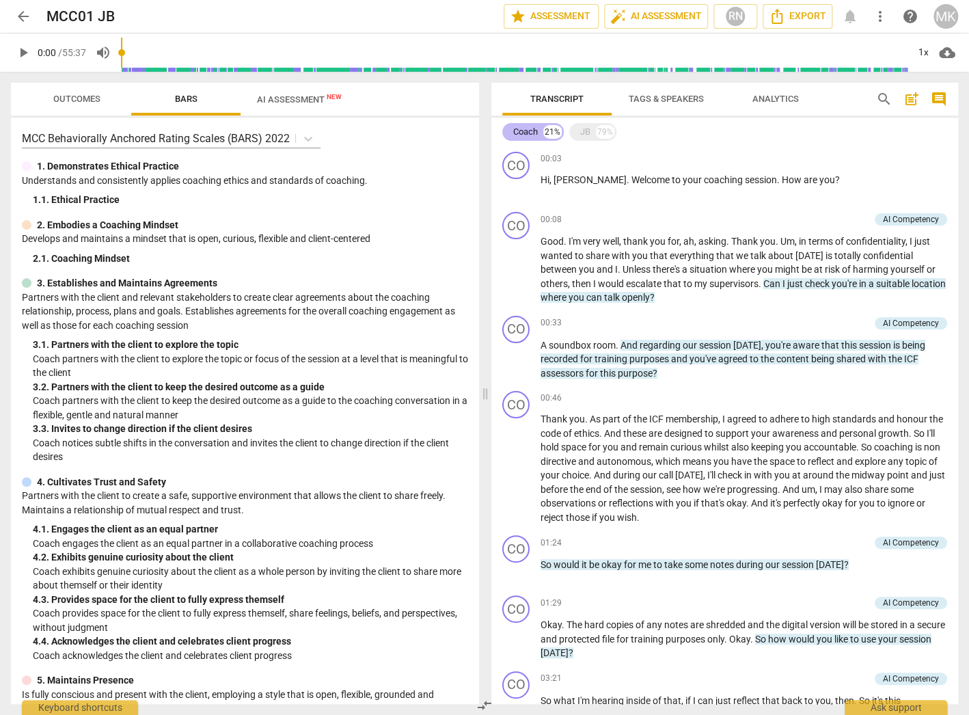
click at [528, 134] on div "Coach" at bounding box center [525, 132] width 25 height 14
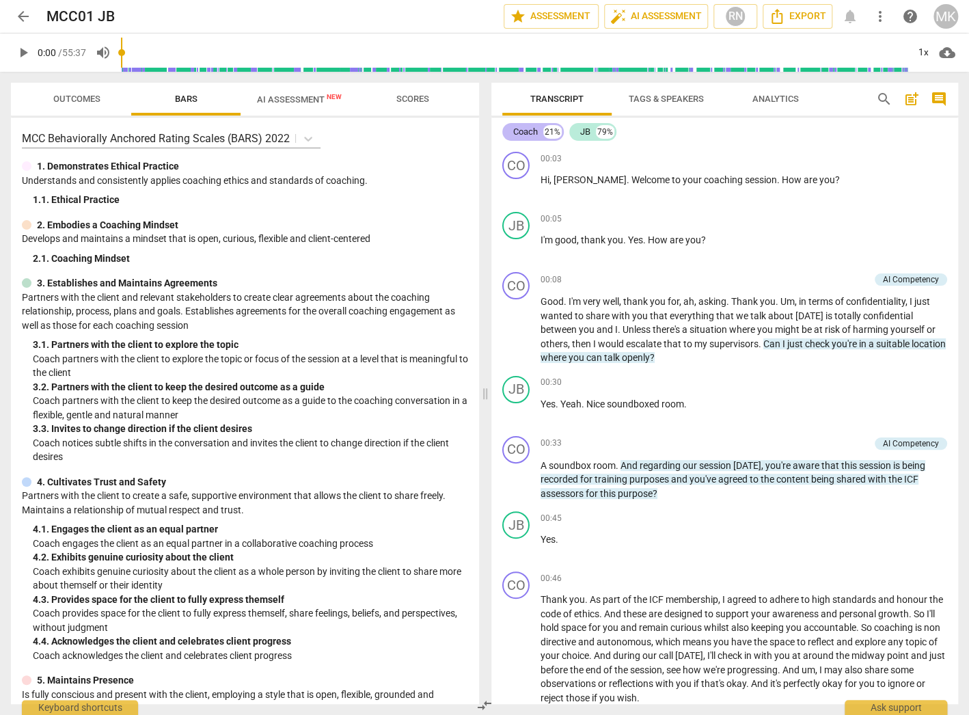
click at [525, 132] on div "Coach" at bounding box center [525, 132] width 25 height 14
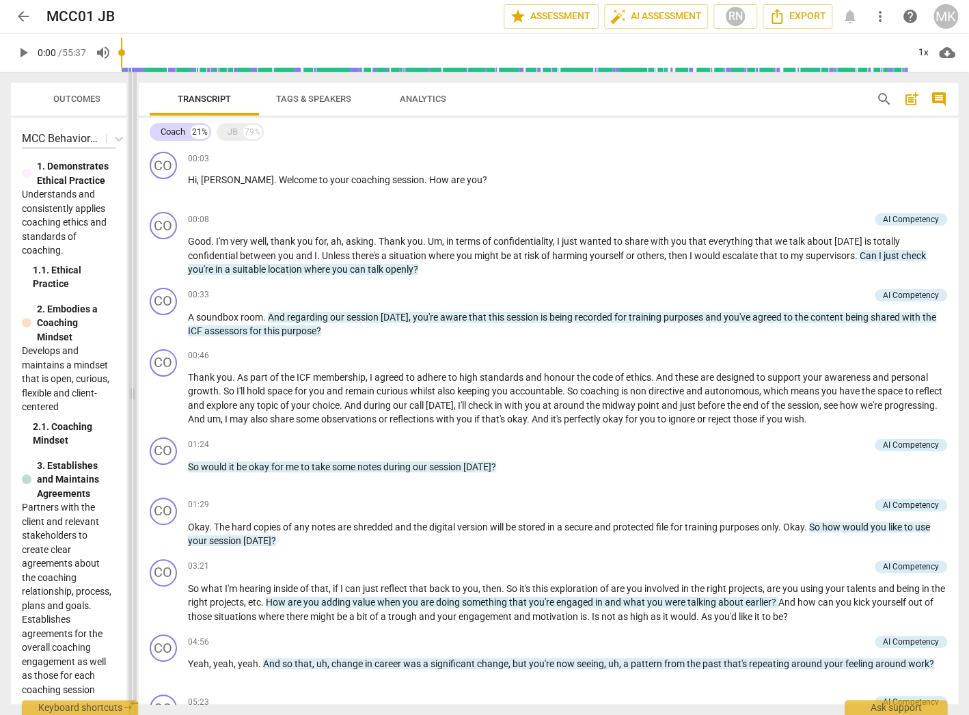
drag, startPoint x: 486, startPoint y: 311, endPoint x: 133, endPoint y: 296, distance: 353.0
click at [133, 296] on span at bounding box center [132, 393] width 8 height 643
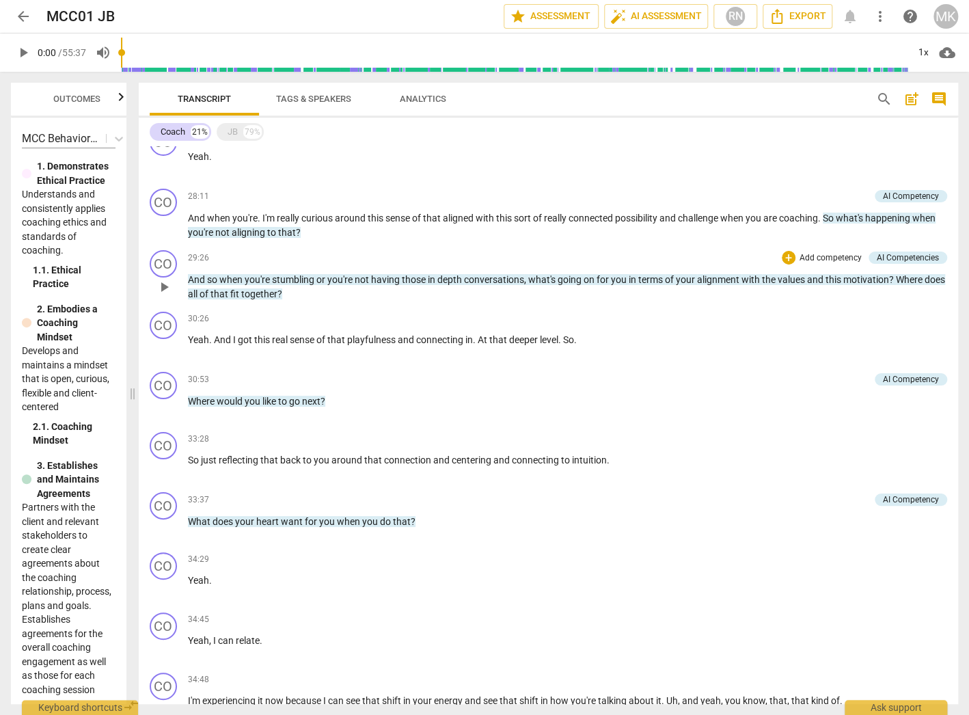
scroll to position [2368, 0]
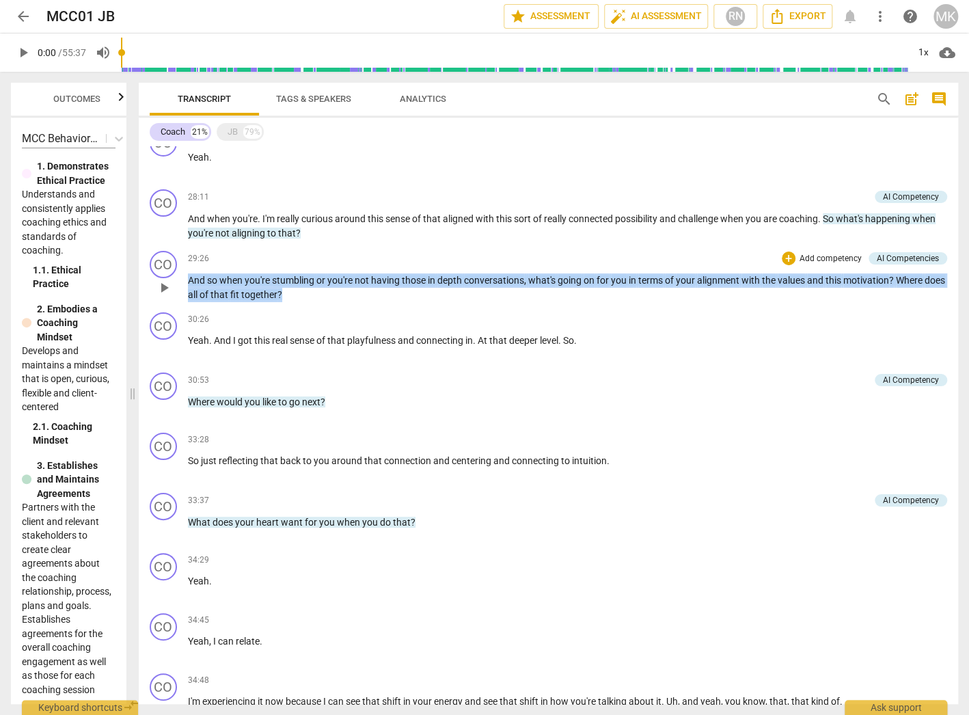
drag, startPoint x: 316, startPoint y: 281, endPoint x: 185, endPoint y: 262, distance: 133.2
click at [185, 262] on div "CO play_arrow pause 29:26 + Add competency AI Competencies keyboard_arrow_right…" at bounding box center [548, 276] width 819 height 62
click at [430, 312] on div "30:26 + Add competency keyboard_arrow_right" at bounding box center [567, 319] width 759 height 14
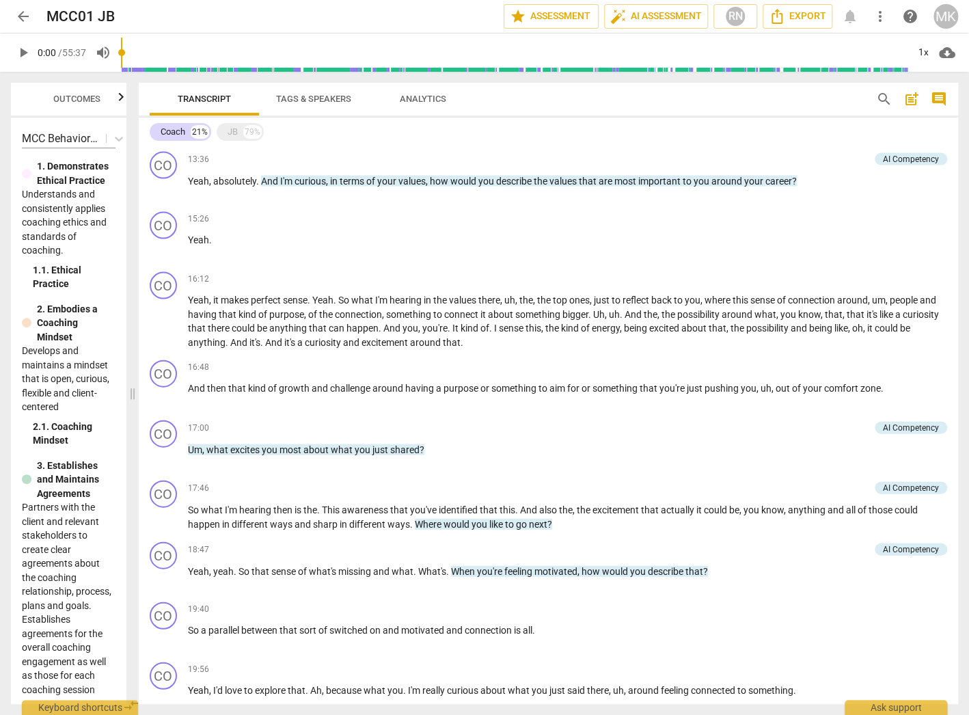
scroll to position [1329, 0]
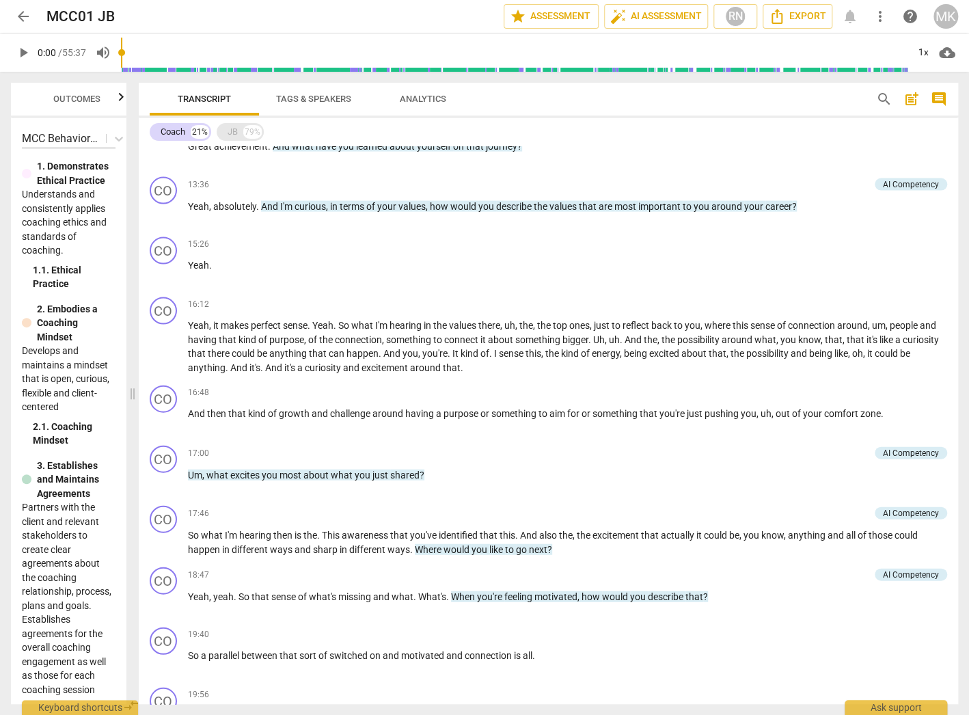
click at [232, 130] on div "JB" at bounding box center [233, 132] width 10 height 14
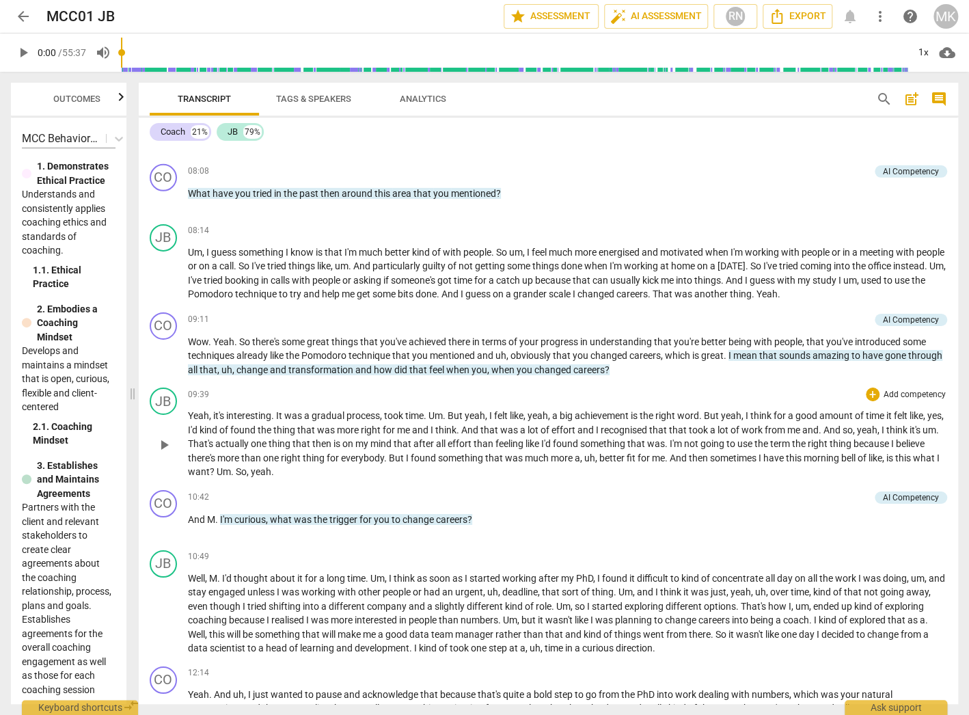
scroll to position [2053, 0]
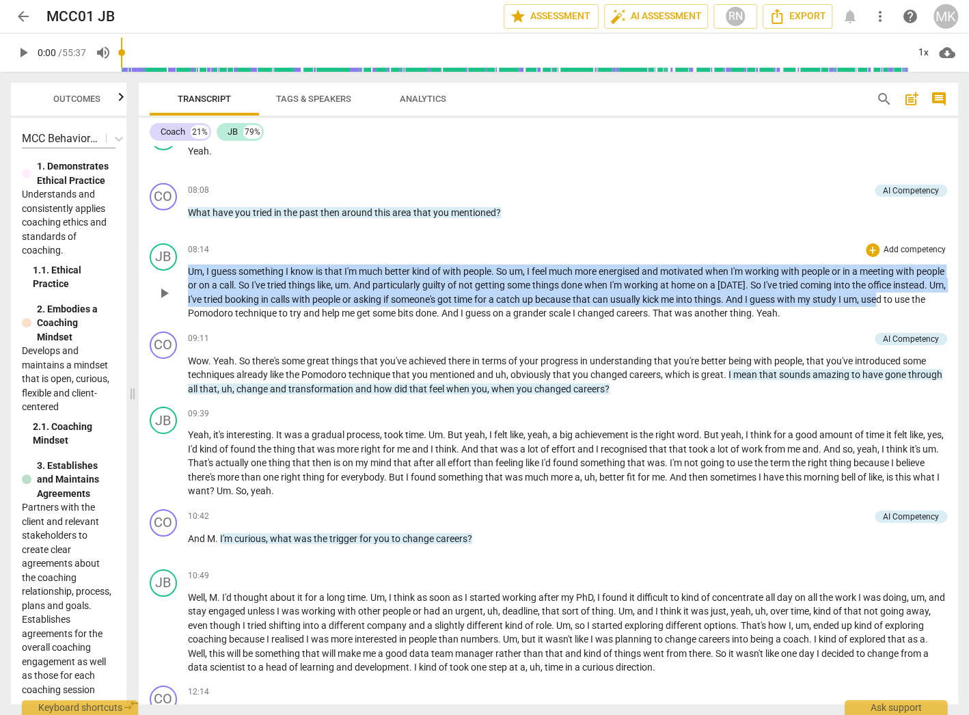
drag, startPoint x: 189, startPoint y: 273, endPoint x: 203, endPoint y: 314, distance: 43.4
click at [203, 314] on p "Um , I guess something I know is that I'm much better kind of with people . So …" at bounding box center [567, 292] width 759 height 56
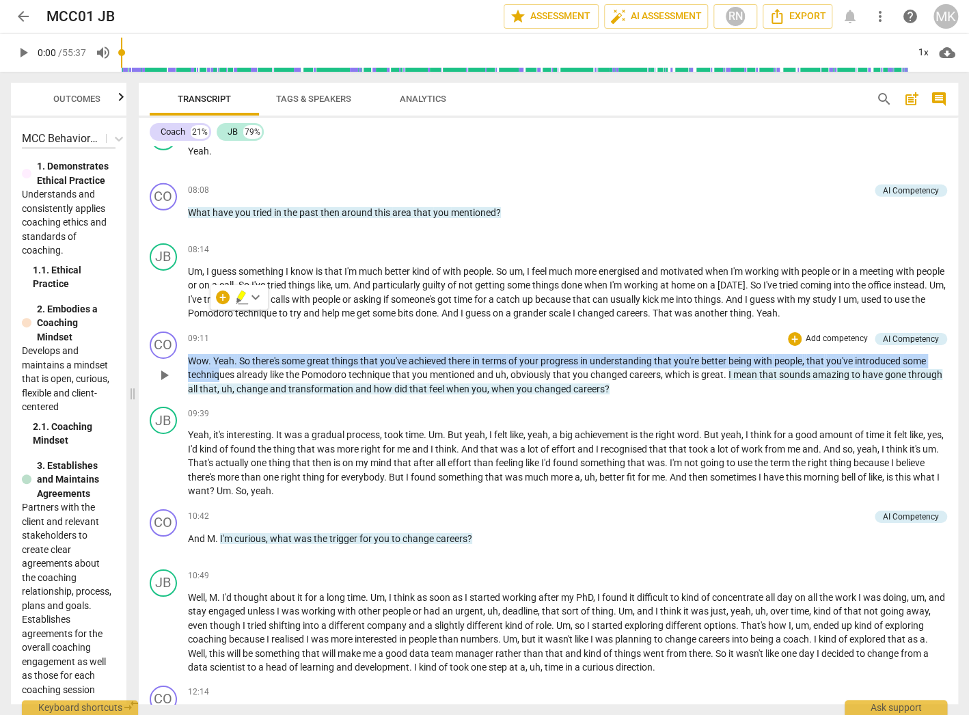
drag, startPoint x: 189, startPoint y: 363, endPoint x: 221, endPoint y: 380, distance: 36.4
click at [221, 380] on p "Wow . Yeah . So there's some great things that you've achieved there in terms o…" at bounding box center [567, 375] width 759 height 42
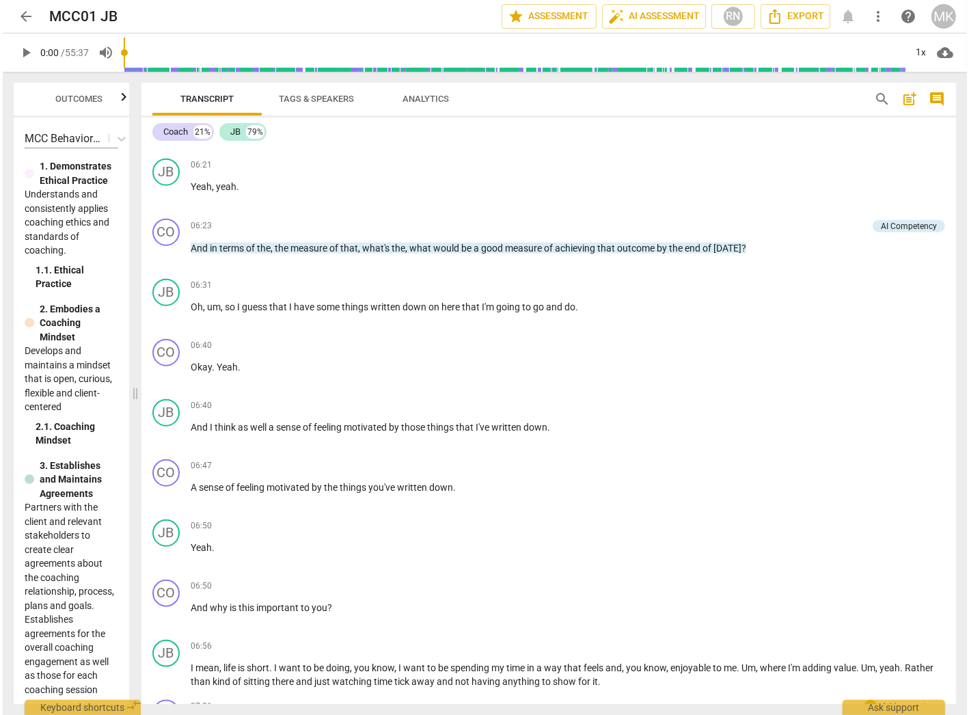
scroll to position [1069, 0]
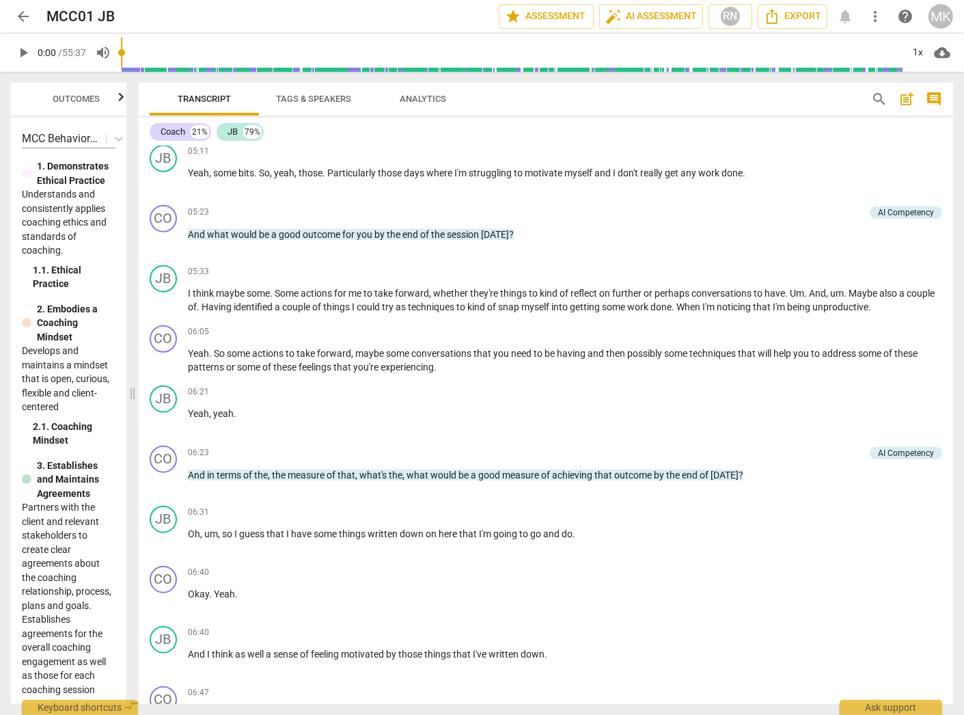
drag, startPoint x: 551, startPoint y: 234, endPoint x: 750, endPoint y: 2, distance: 305.9
click at [551, 234] on div "05:23 + Add competency AI Competency keyboard_arrow_right And what would be a g…" at bounding box center [565, 229] width 755 height 49
